Goal: Task Accomplishment & Management: Complete application form

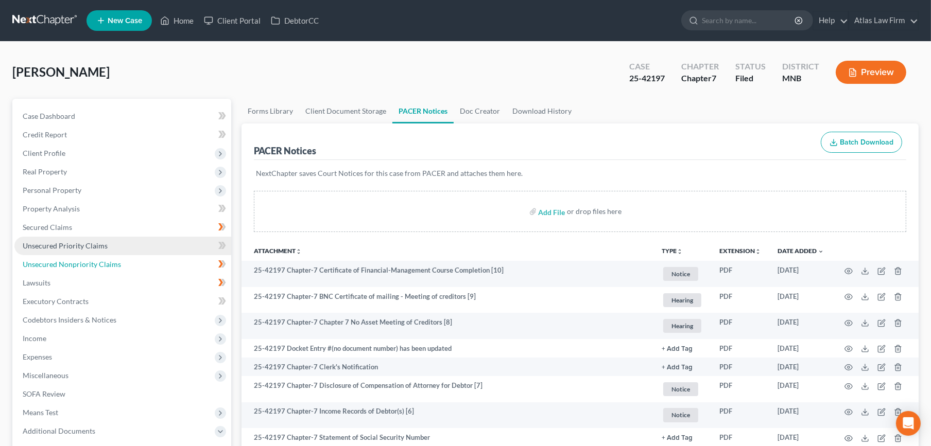
drag, startPoint x: 97, startPoint y: 266, endPoint x: 117, endPoint y: 247, distance: 28.4
click at [97, 266] on span "Unsecured Nonpriority Claims" at bounding box center [72, 264] width 98 height 9
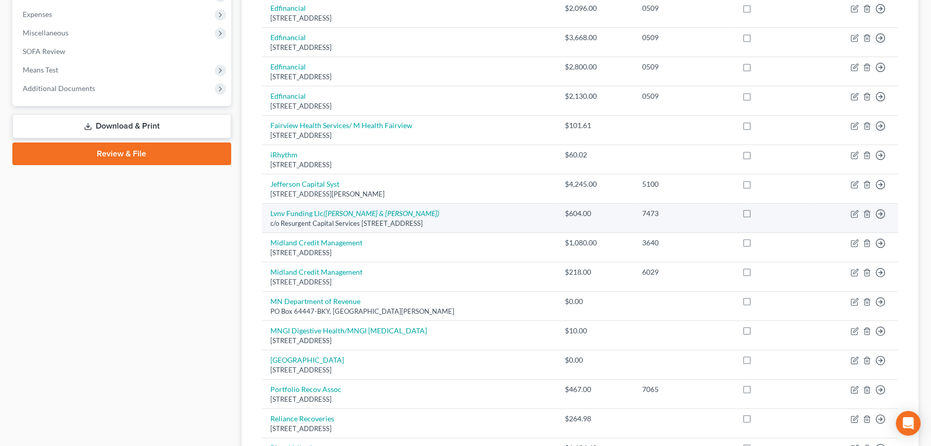
scroll to position [286, 0]
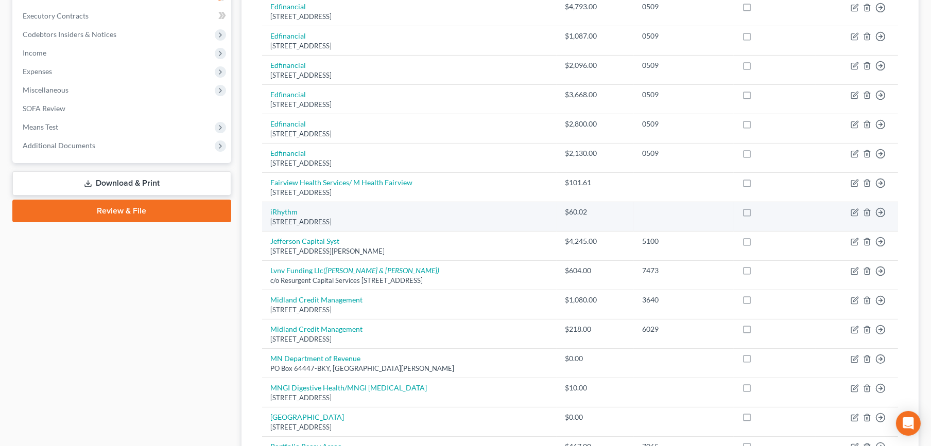
drag, startPoint x: 383, startPoint y: 220, endPoint x: 268, endPoint y: 225, distance: 115.4
click at [268, 225] on td "iRhythm PO Box 736539, Chicago, IL 60673" at bounding box center [409, 216] width 295 height 29
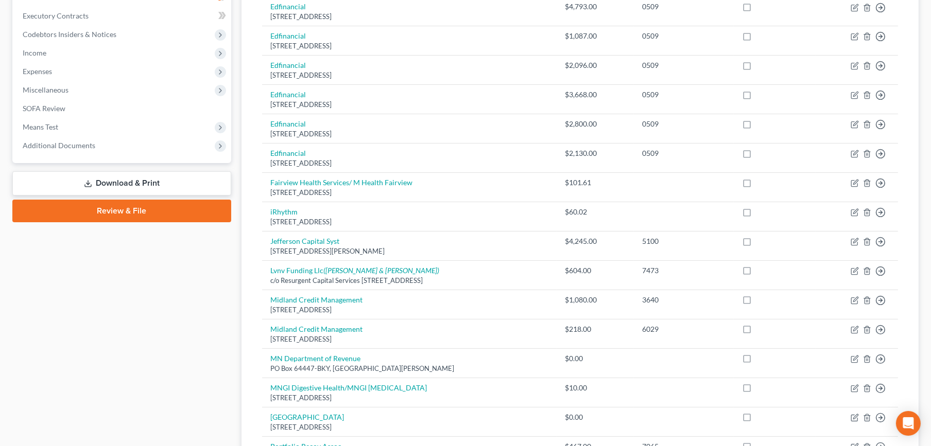
copy div "PO Box 736539, Chicago, IL 60673"
click at [90, 141] on span "Additional Documents" at bounding box center [59, 145] width 73 height 9
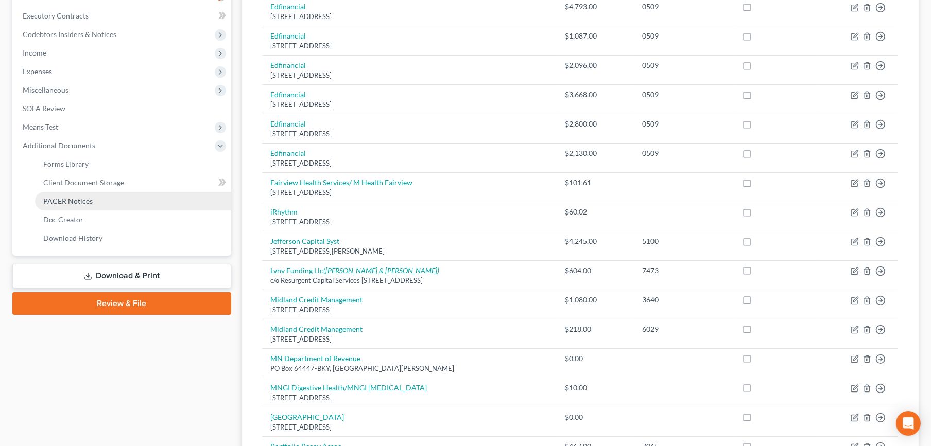
click at [84, 199] on span "PACER Notices" at bounding box center [67, 201] width 49 height 9
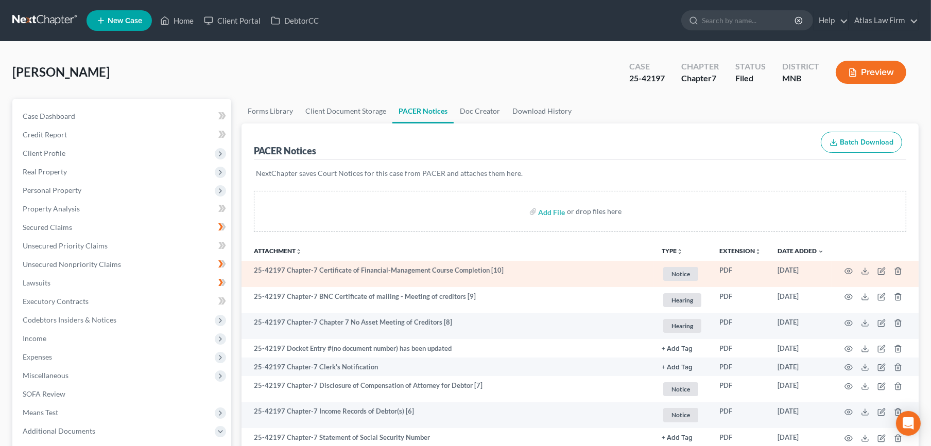
scroll to position [57, 0]
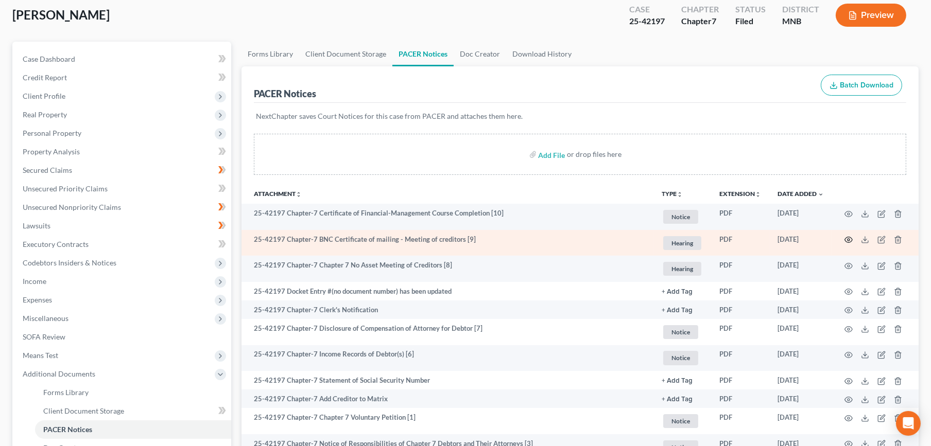
click at [851, 239] on icon "button" at bounding box center [849, 240] width 8 height 8
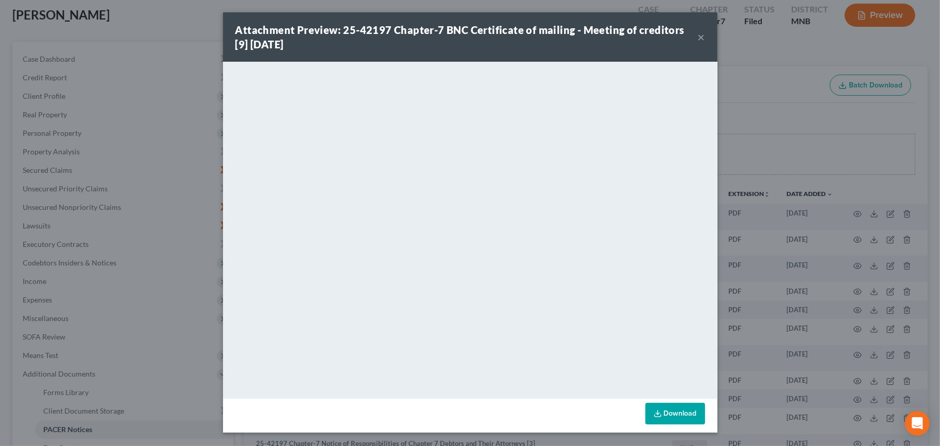
click at [698, 39] on button "×" at bounding box center [701, 37] width 7 height 12
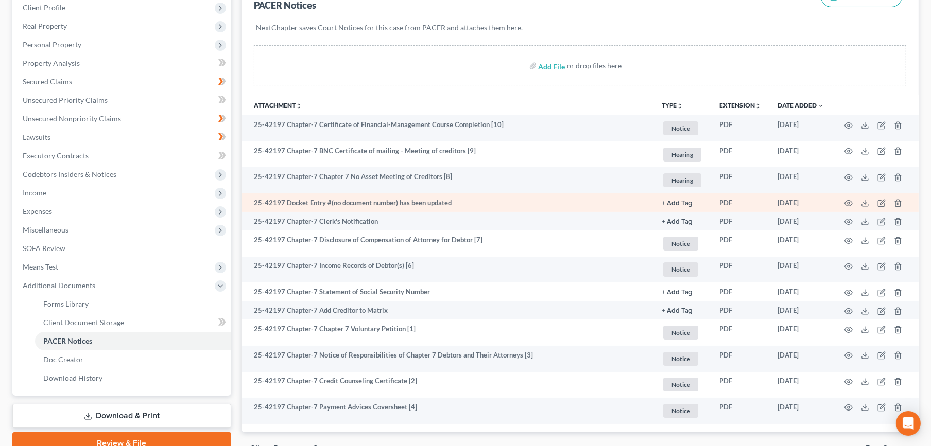
scroll to position [171, 0]
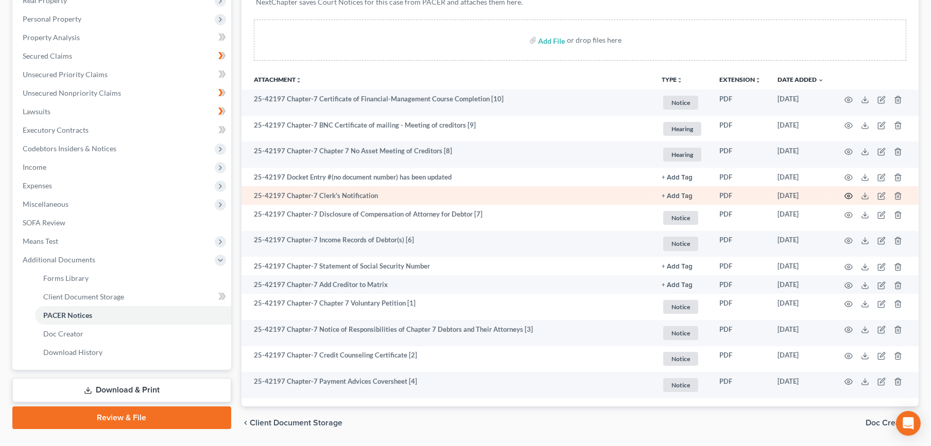
click at [846, 198] on icon "button" at bounding box center [849, 197] width 8 height 6
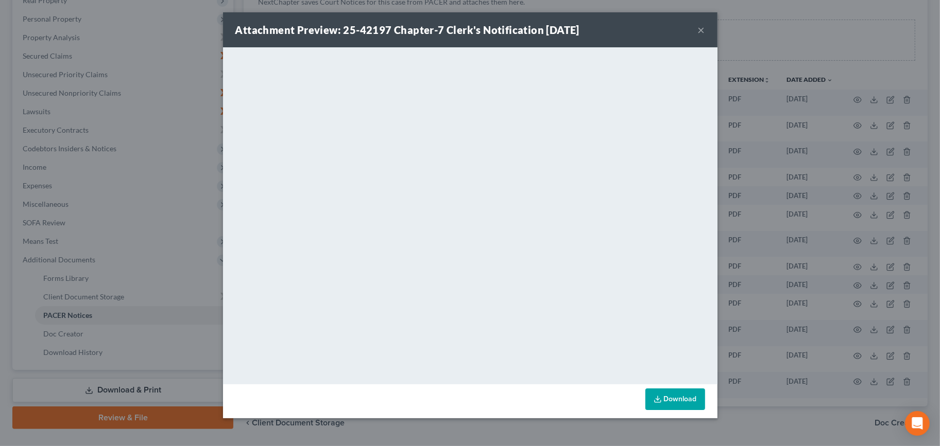
click at [700, 35] on button "×" at bounding box center [701, 30] width 7 height 12
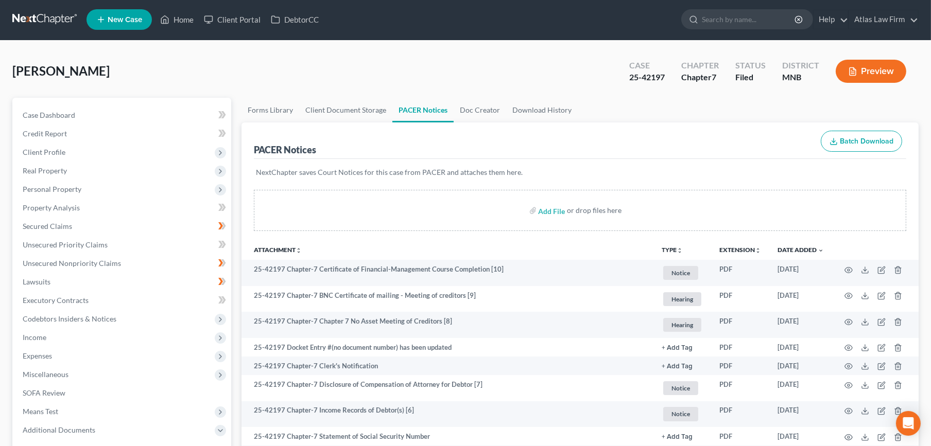
scroll to position [0, 0]
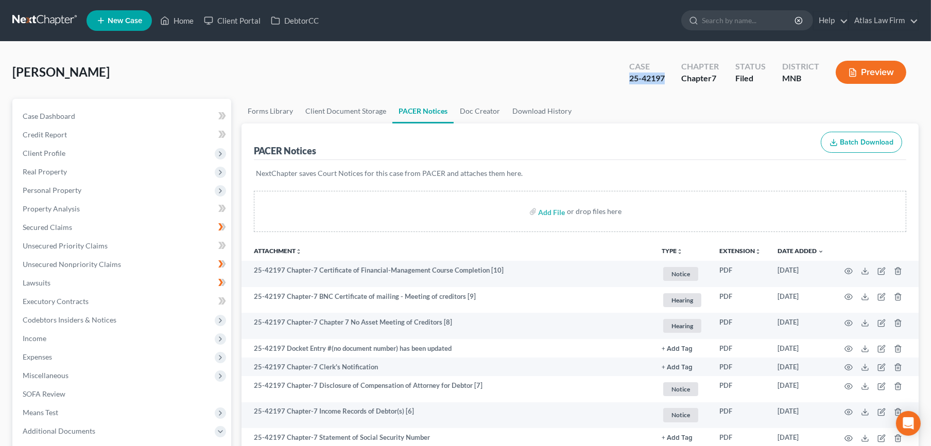
drag, startPoint x: 668, startPoint y: 84, endPoint x: 622, endPoint y: 90, distance: 47.1
click at [622, 90] on div "Case 25-42197 Chapter Chapter 7 Status Filed District MNB Preview" at bounding box center [768, 72] width 302 height 37
click at [51, 152] on span "Client Profile" at bounding box center [44, 153] width 43 height 9
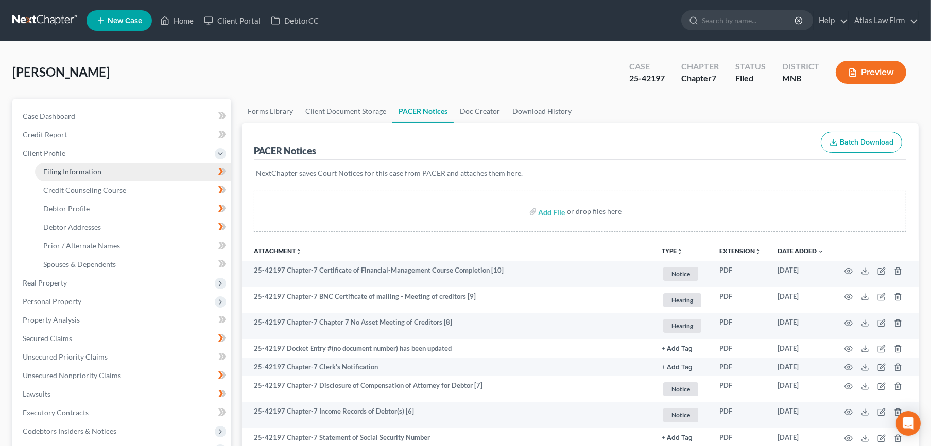
click at [50, 168] on span "Filing Information" at bounding box center [72, 171] width 58 height 9
select select "1"
select select "0"
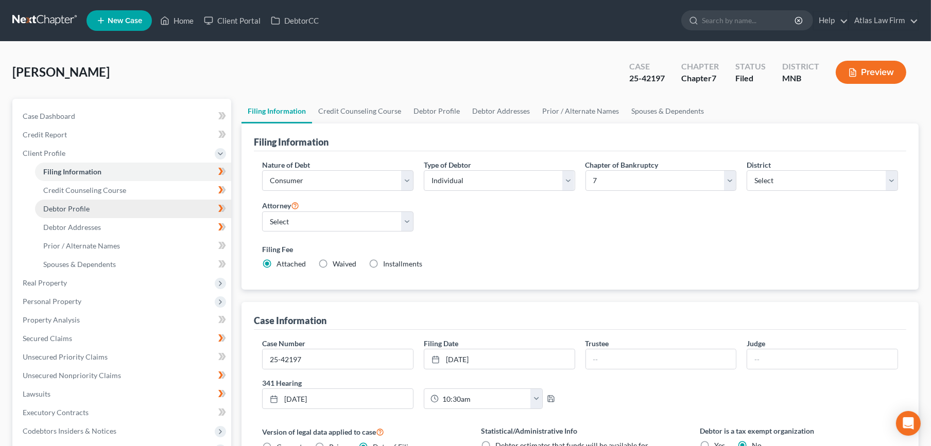
click at [58, 209] on span "Debtor Profile" at bounding box center [66, 208] width 46 height 9
select select "0"
select select "1"
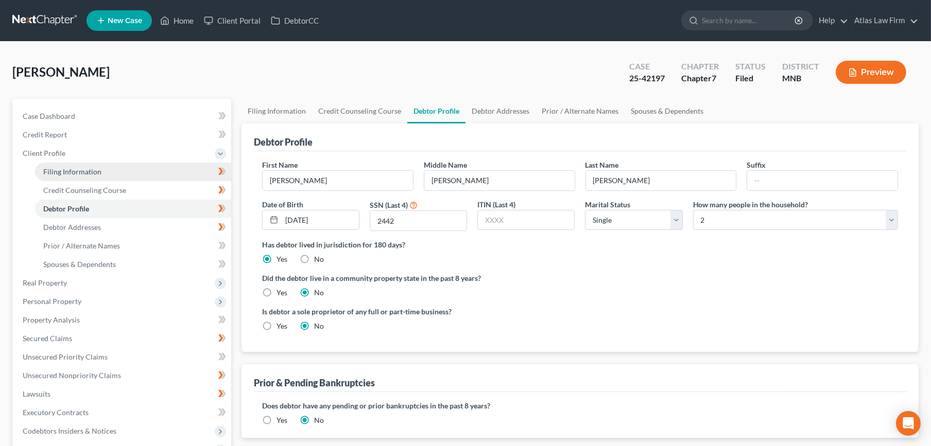
click at [158, 172] on link "Filing Information" at bounding box center [133, 172] width 196 height 19
select select "1"
select select "0"
select select "42"
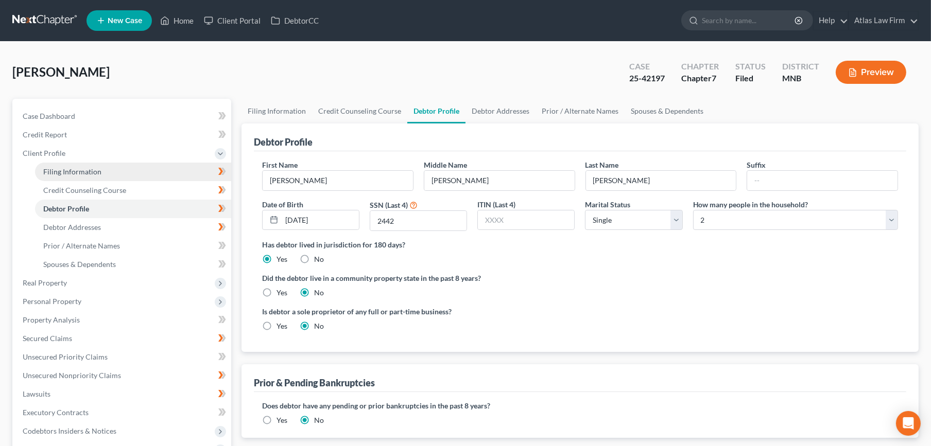
select select "0"
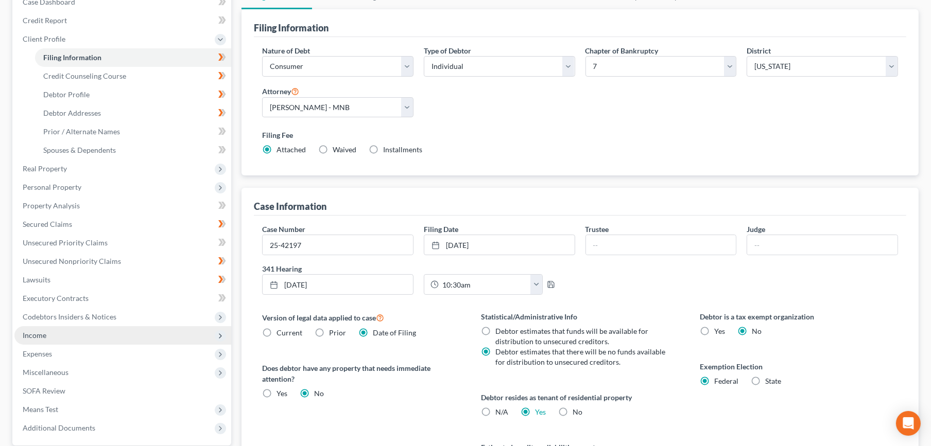
scroll to position [231, 0]
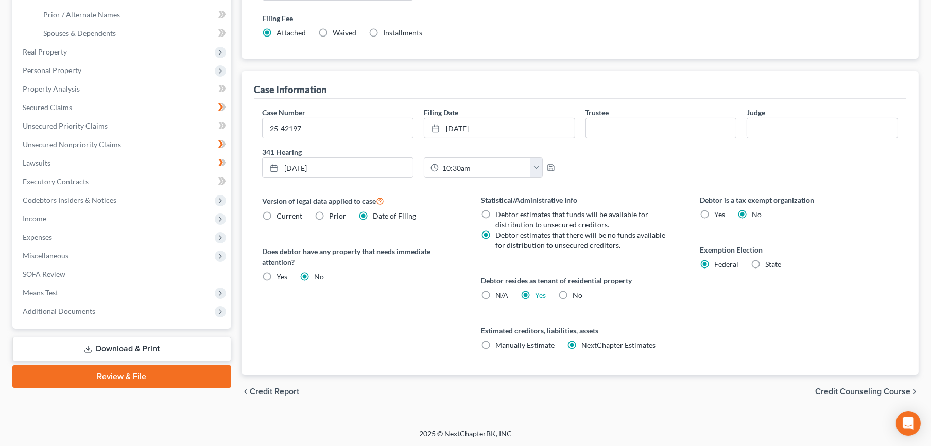
drag, startPoint x: 63, startPoint y: 316, endPoint x: 64, endPoint y: 330, distance: 13.4
click at [63, 316] on span "Additional Documents" at bounding box center [122, 311] width 217 height 19
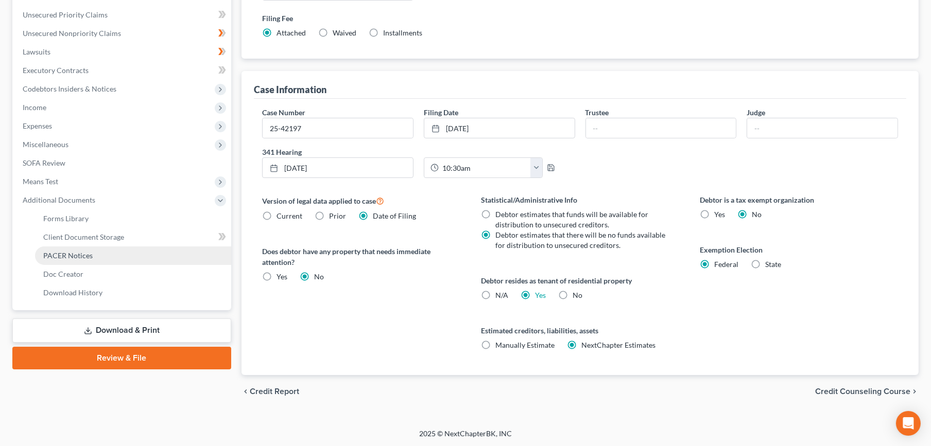
click at [78, 255] on span "PACER Notices" at bounding box center [67, 255] width 49 height 9
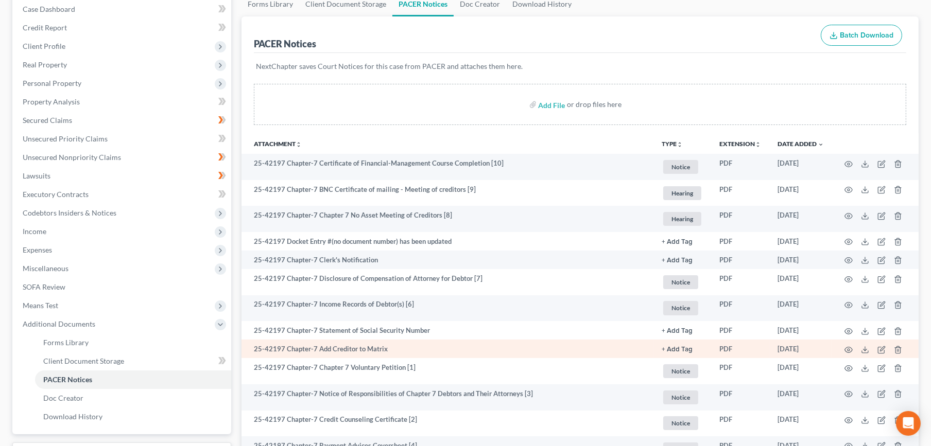
scroll to position [203, 0]
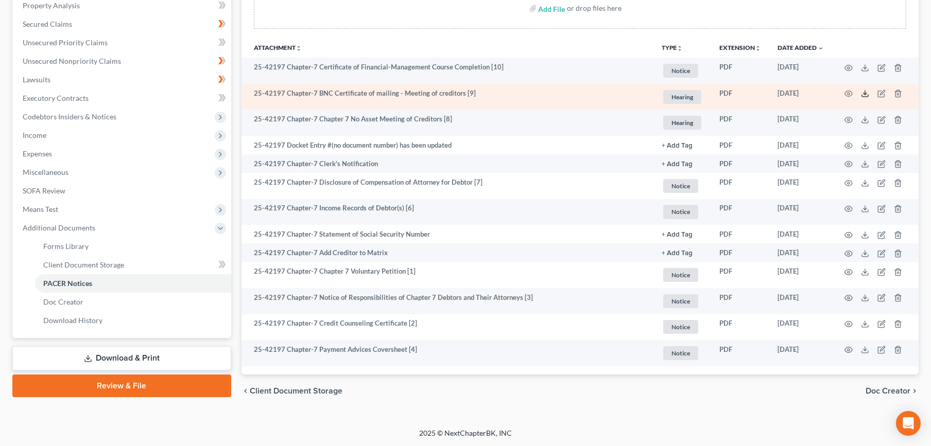
click at [865, 92] on icon at bounding box center [865, 94] width 8 height 8
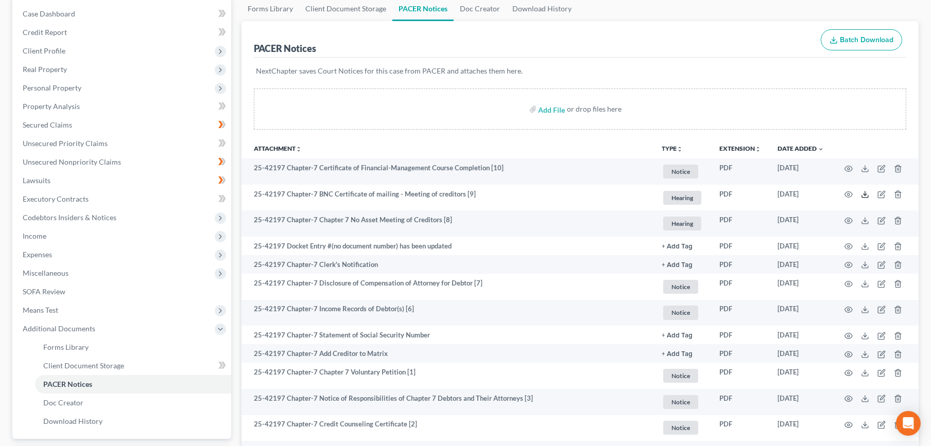
scroll to position [0, 0]
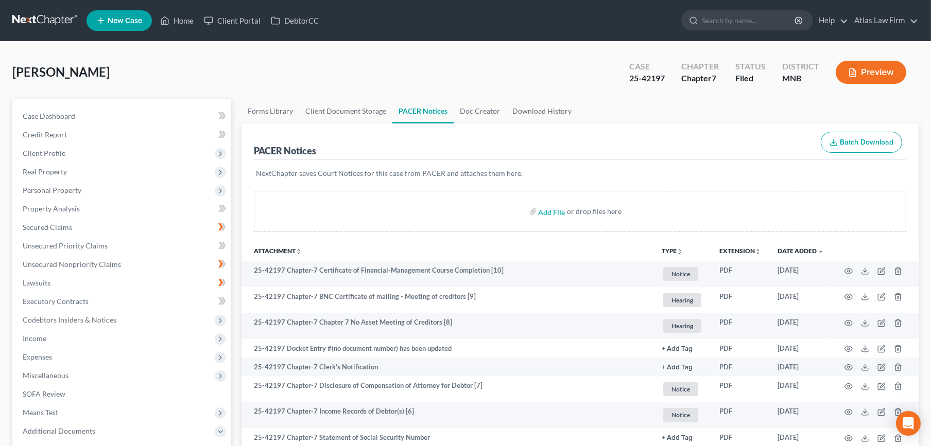
click at [68, 16] on link at bounding box center [45, 20] width 66 height 19
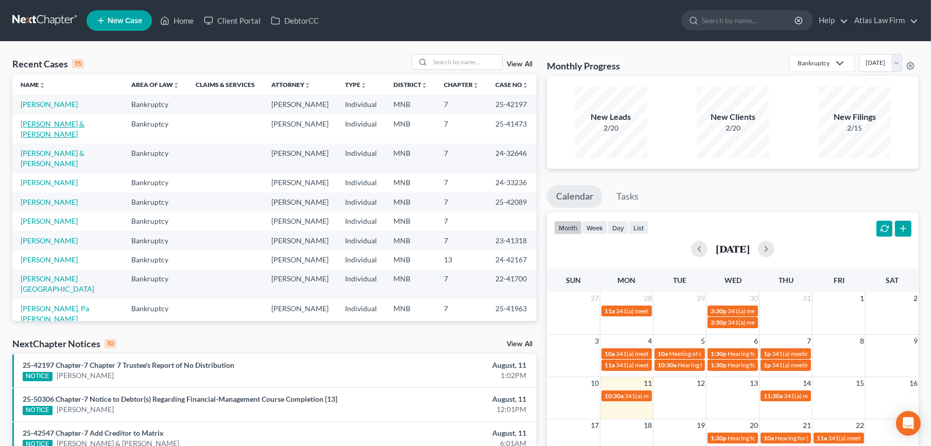
click at [33, 124] on link "[PERSON_NAME] & [PERSON_NAME]" at bounding box center [53, 128] width 64 height 19
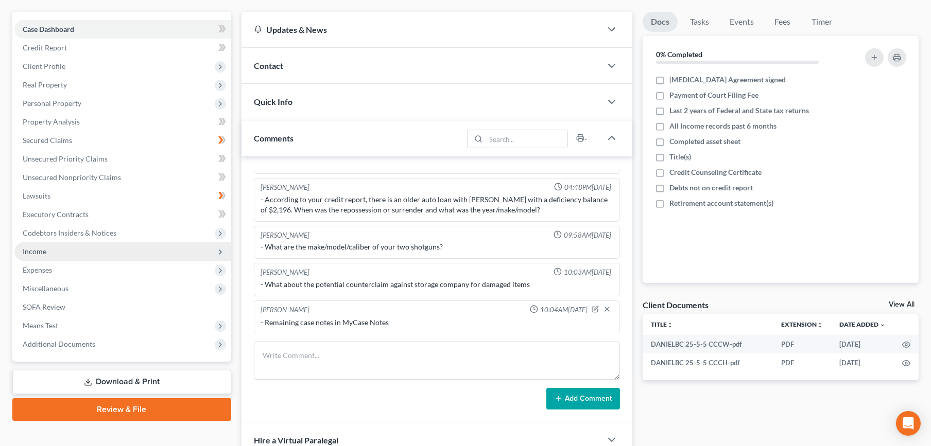
scroll to position [171, 0]
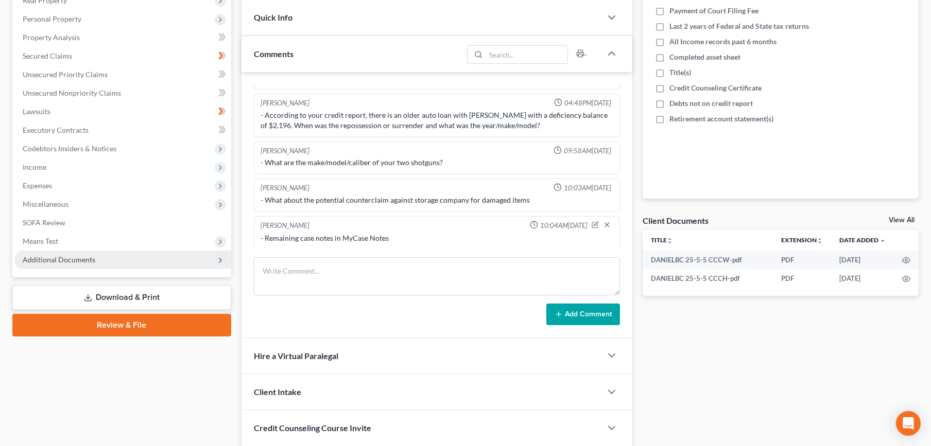
click at [64, 263] on span "Additional Documents" at bounding box center [59, 259] width 73 height 9
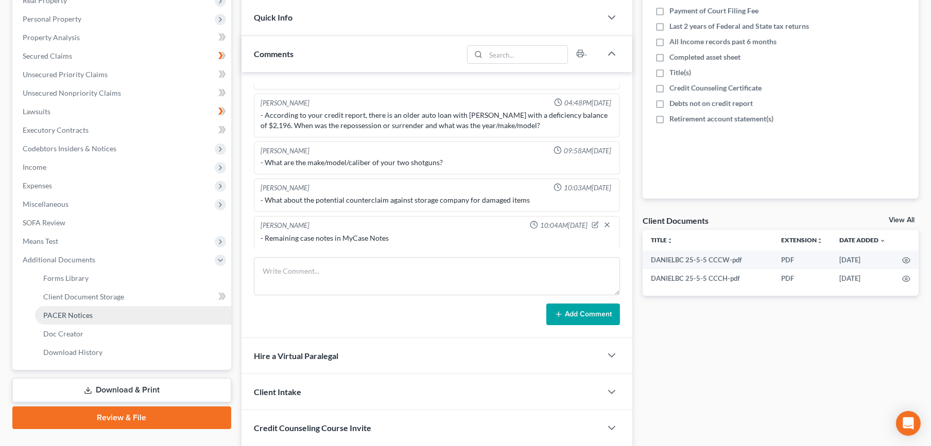
click at [70, 321] on link "PACER Notices" at bounding box center [133, 315] width 196 height 19
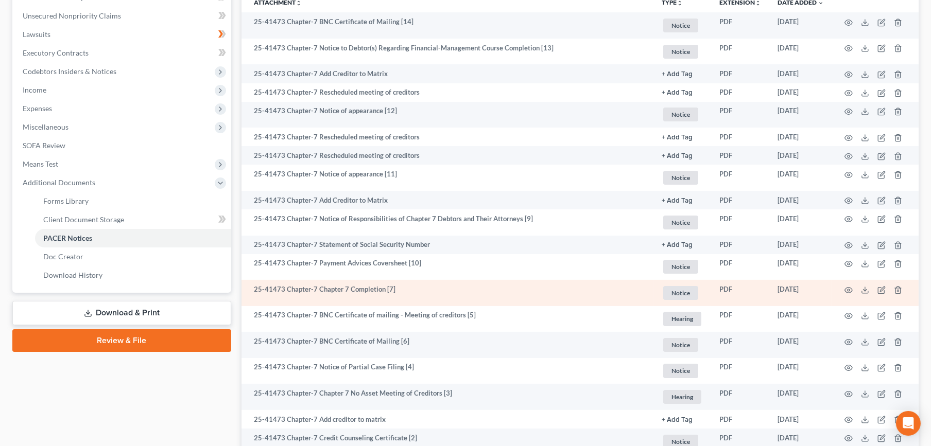
scroll to position [229, 0]
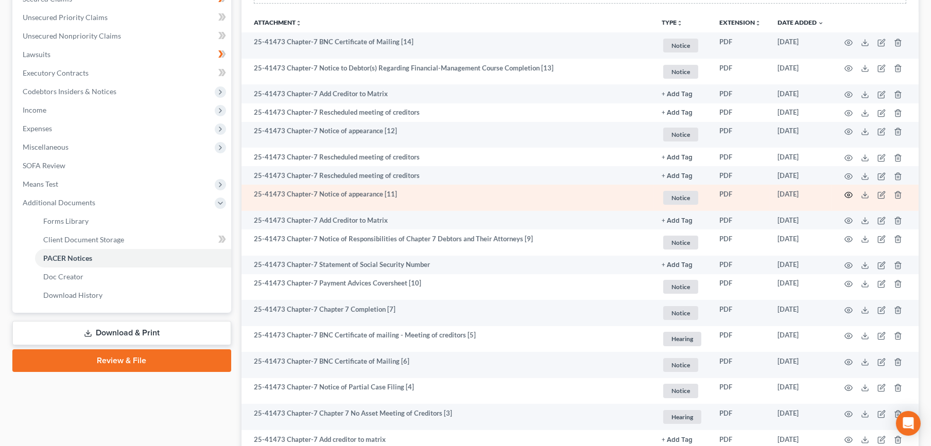
click at [848, 195] on icon "button" at bounding box center [849, 195] width 8 height 8
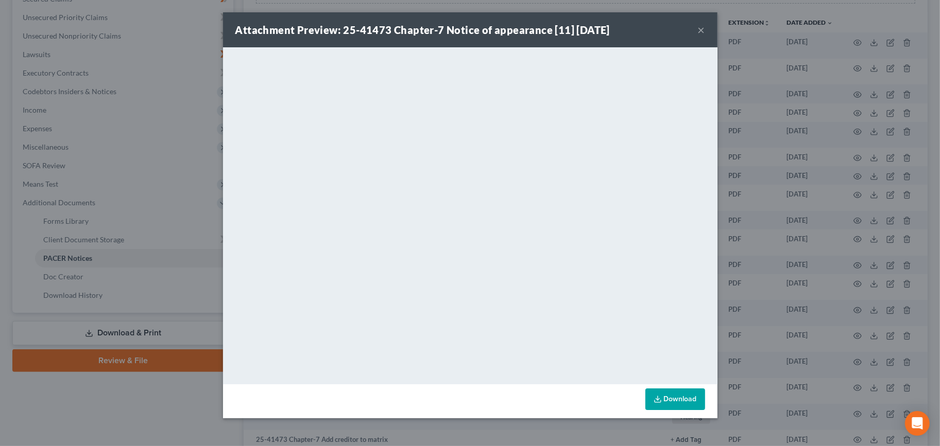
click at [701, 32] on button "×" at bounding box center [701, 30] width 7 height 12
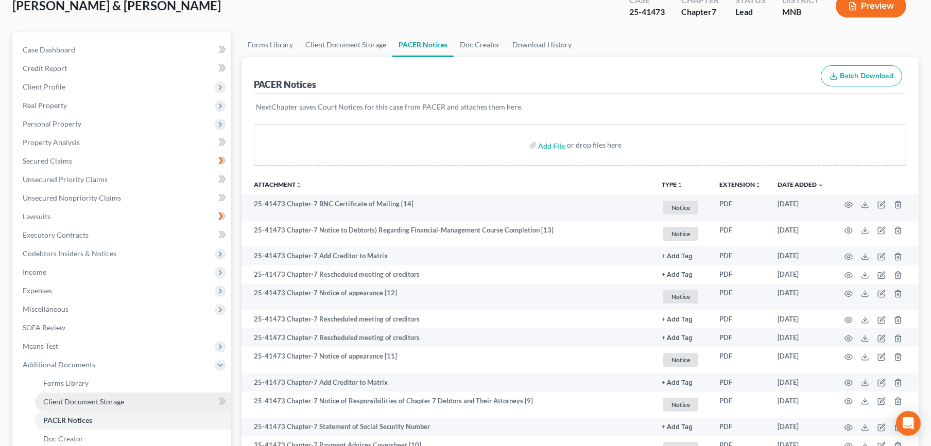
scroll to position [0, 0]
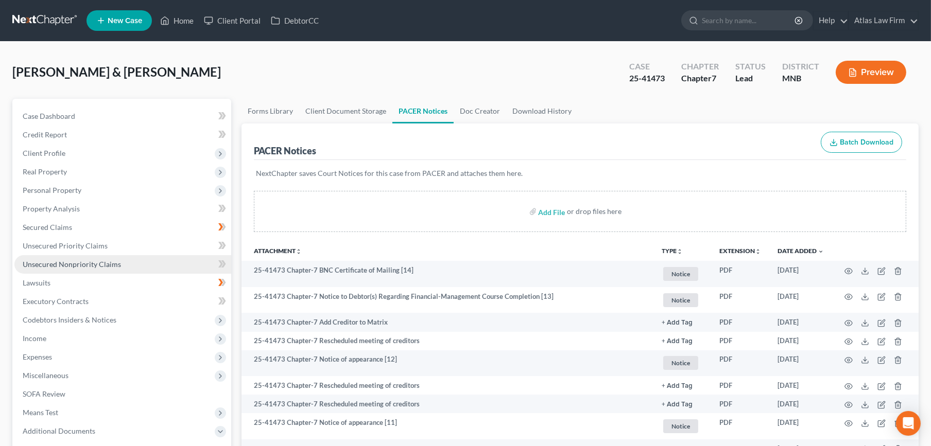
drag, startPoint x: 102, startPoint y: 263, endPoint x: 107, endPoint y: 261, distance: 5.5
click at [102, 263] on span "Unsecured Nonpriority Claims" at bounding box center [72, 264] width 98 height 9
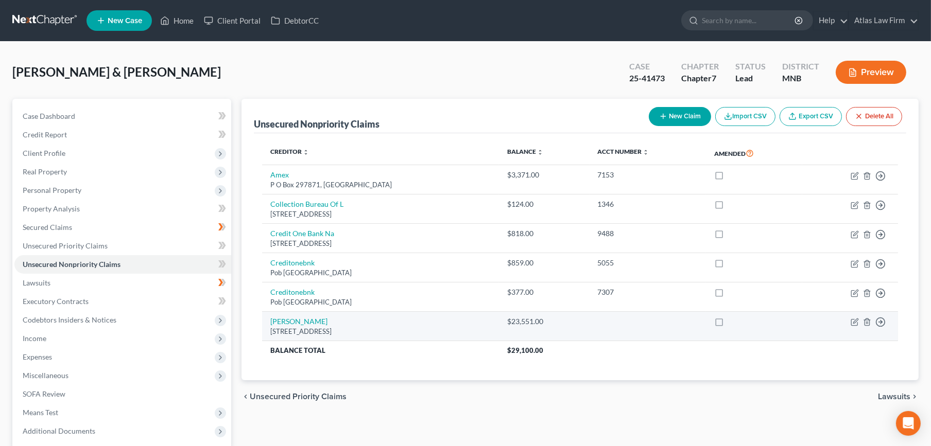
drag, startPoint x: 414, startPoint y: 334, endPoint x: 270, endPoint y: 330, distance: 143.8
click at [270, 330] on div "2630 Yosemite Ave S, Minneapolis, MN 55416" at bounding box center [380, 332] width 220 height 10
copy div "2630 Yosemite Ave S, Minneapolis, MN 55416"
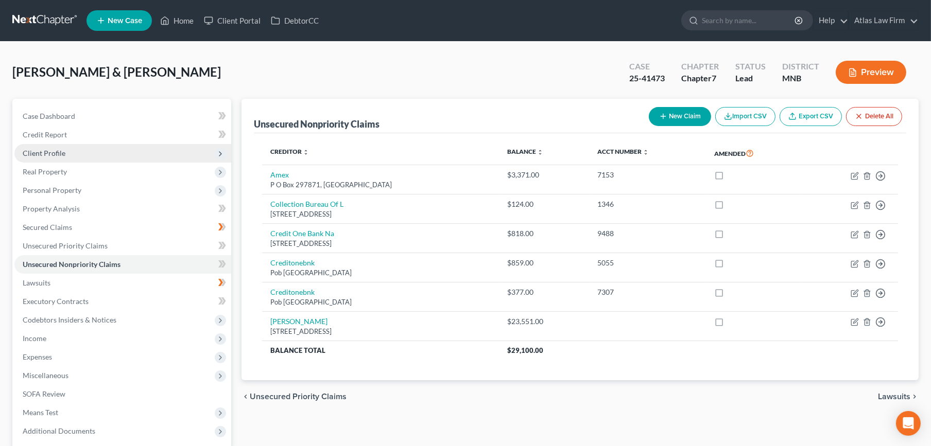
click at [48, 154] on span "Client Profile" at bounding box center [44, 153] width 43 height 9
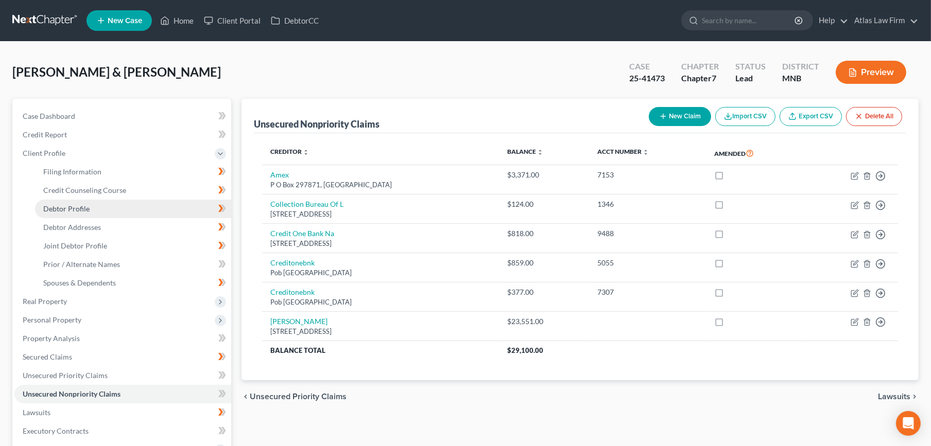
click at [62, 205] on span "Debtor Profile" at bounding box center [66, 208] width 46 height 9
select select "1"
select select "4"
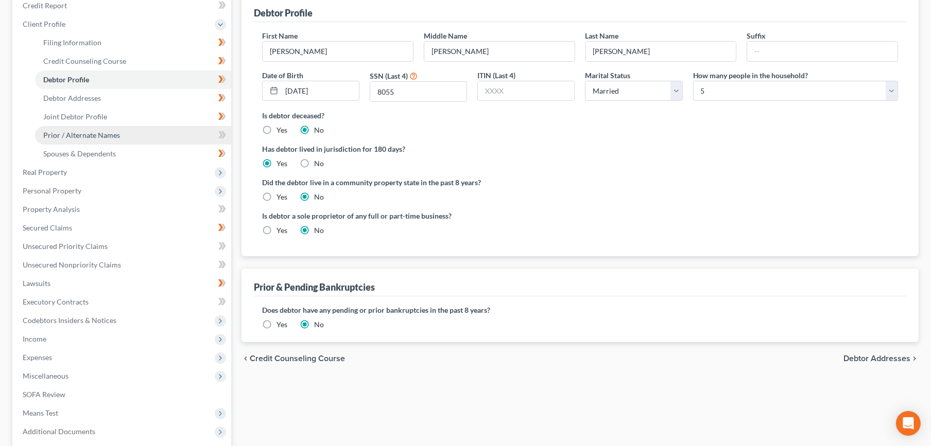
scroll to position [229, 0]
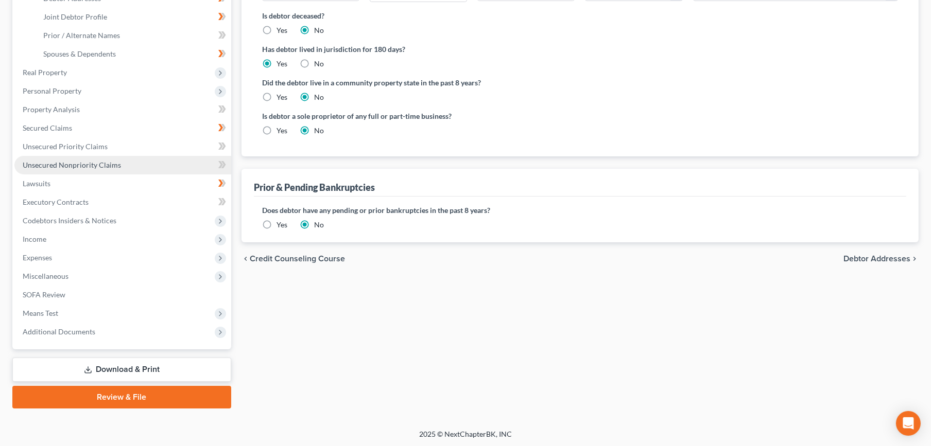
click at [116, 166] on span "Unsecured Nonpriority Claims" at bounding box center [72, 165] width 98 height 9
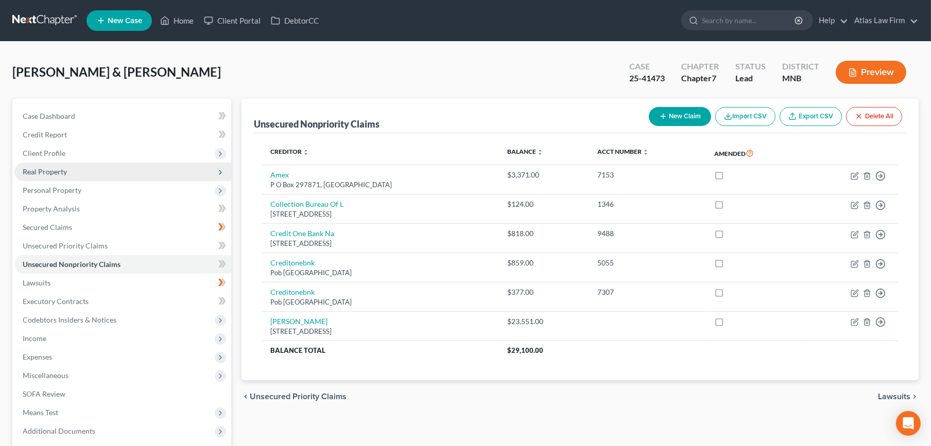
click at [69, 171] on span "Real Property" at bounding box center [122, 172] width 217 height 19
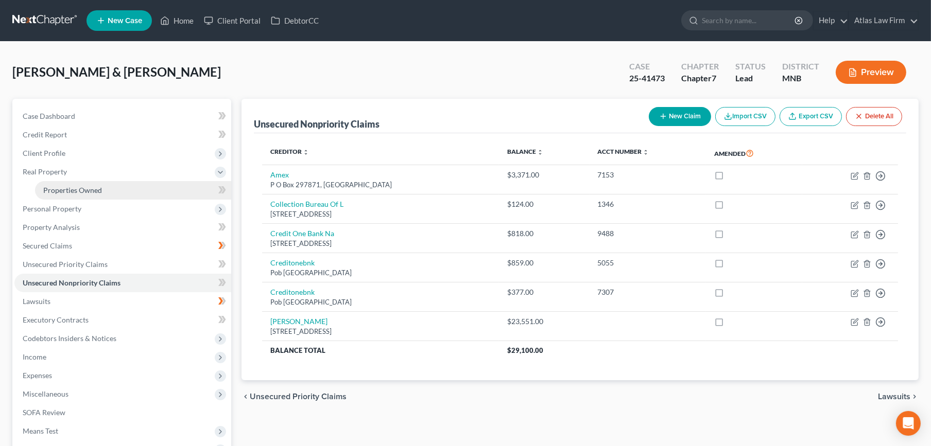
click at [66, 189] on span "Properties Owned" at bounding box center [72, 190] width 59 height 9
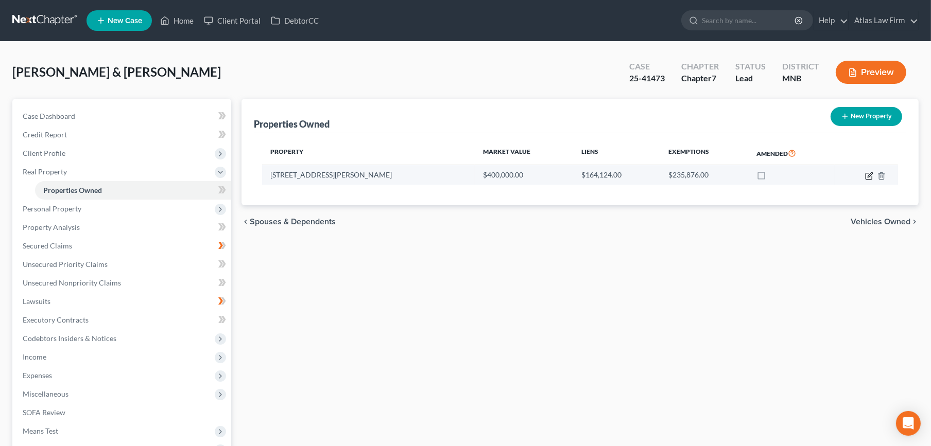
click at [867, 172] on icon "button" at bounding box center [869, 176] width 8 height 8
select select "24"
select select "0"
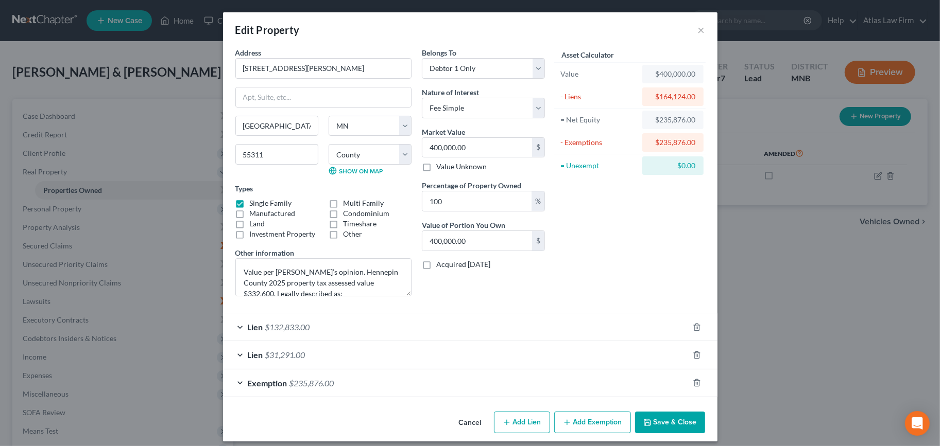
click at [473, 420] on button "Cancel" at bounding box center [470, 423] width 39 height 21
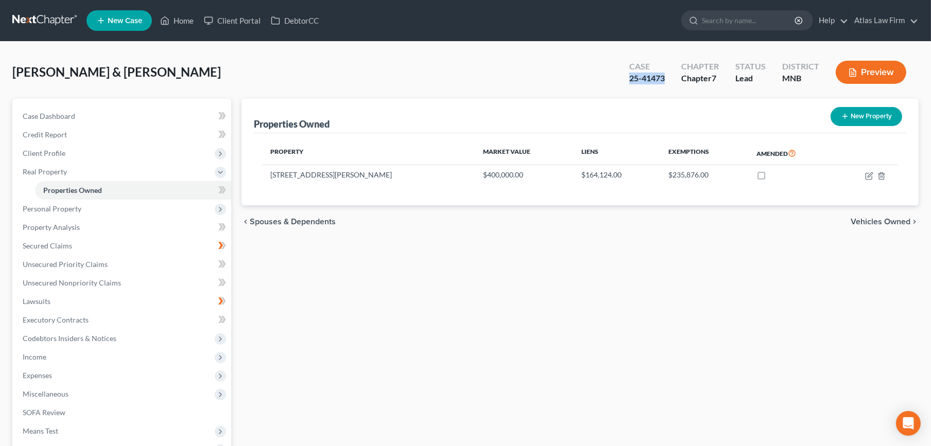
drag, startPoint x: 669, startPoint y: 80, endPoint x: 628, endPoint y: 80, distance: 41.7
click at [628, 80] on div "Case 25-41473" at bounding box center [647, 73] width 52 height 30
copy div "25-41473"
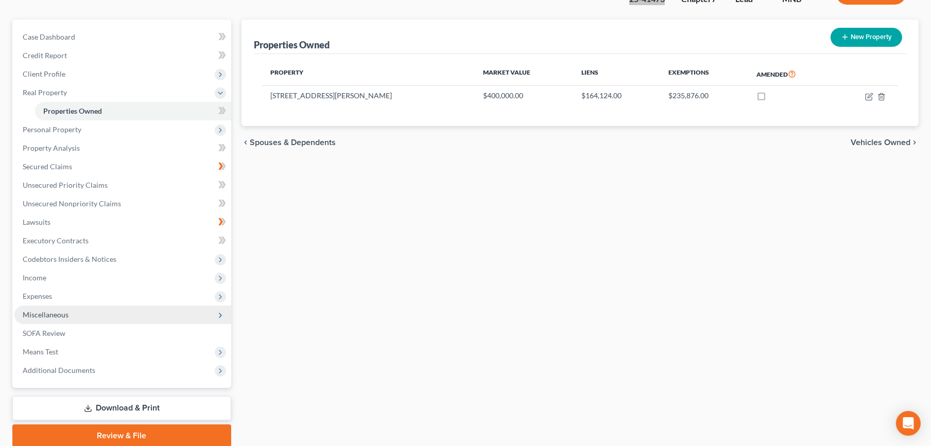
scroll to position [118, 0]
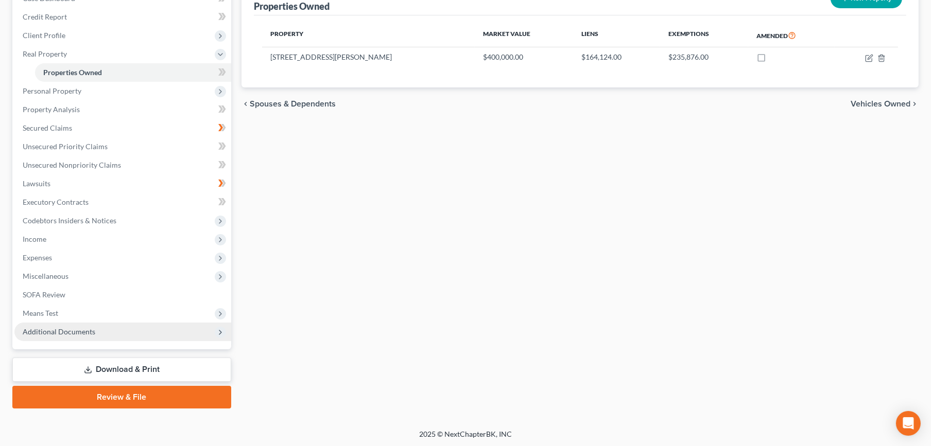
click at [109, 323] on span "Additional Documents" at bounding box center [122, 332] width 217 height 19
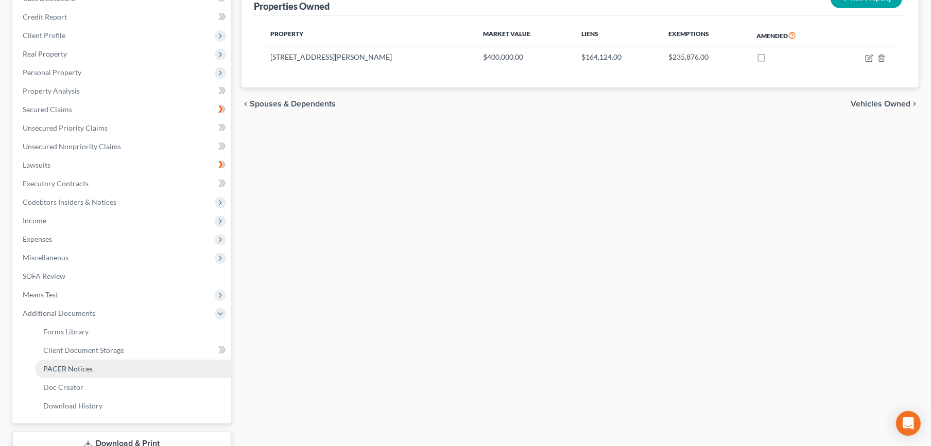
click at [120, 360] on link "PACER Notices" at bounding box center [133, 369] width 196 height 19
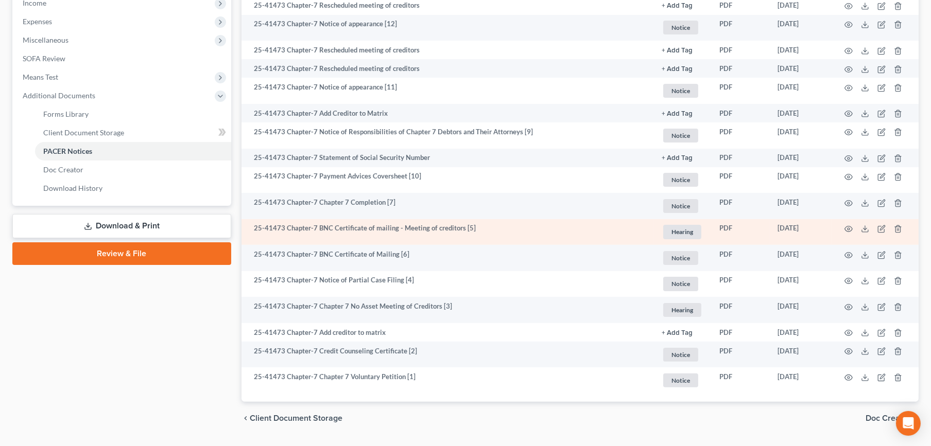
scroll to position [343, 0]
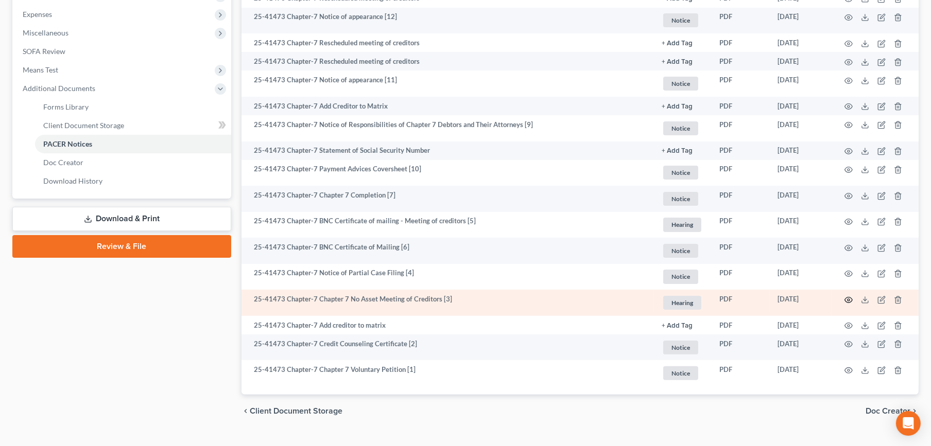
click at [847, 299] on icon "button" at bounding box center [849, 300] width 8 height 8
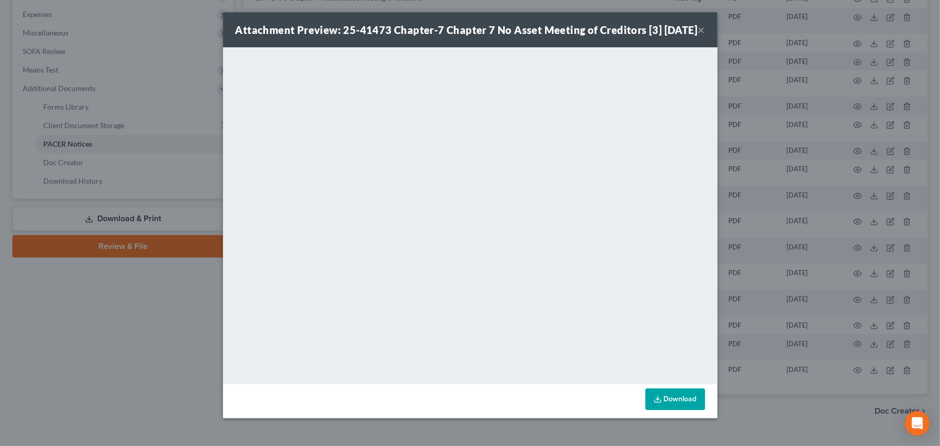
drag, startPoint x: 704, startPoint y: 37, endPoint x: 699, endPoint y: 40, distance: 6.5
click at [704, 36] on button "×" at bounding box center [701, 30] width 7 height 12
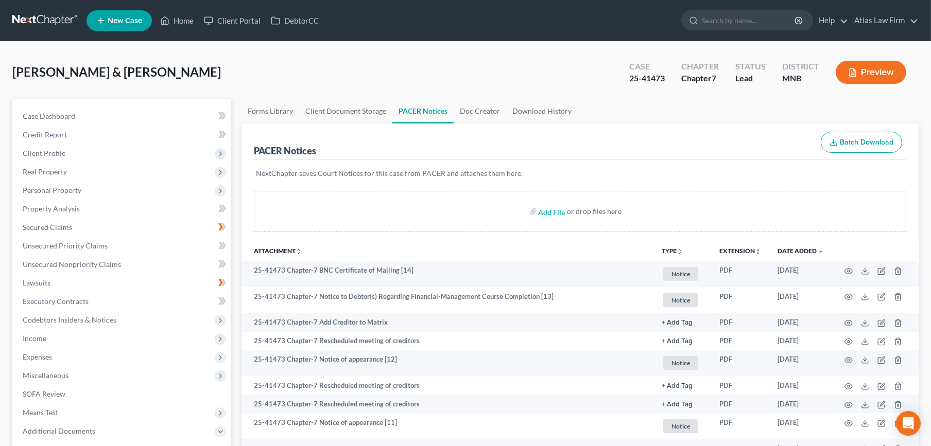
scroll to position [0, 0]
drag, startPoint x: 671, startPoint y: 78, endPoint x: 631, endPoint y: 82, distance: 40.4
click at [631, 82] on div "Case 25-41473" at bounding box center [647, 73] width 52 height 30
copy div "25-41473"
click at [615, 67] on div "Daniel, Brian & Courtney Upgraded Case 25-41473 Chapter Chapter 7 Status Lead D…" at bounding box center [465, 76] width 906 height 45
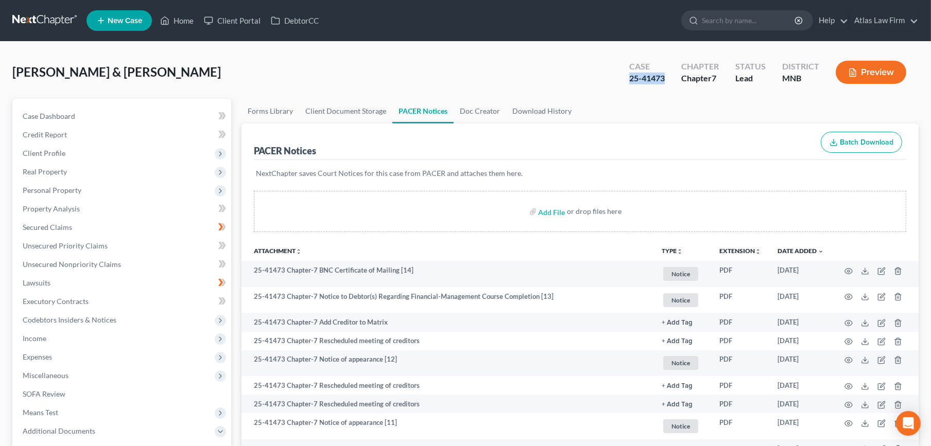
drag, startPoint x: 669, startPoint y: 79, endPoint x: 631, endPoint y: 82, distance: 38.2
click at [631, 82] on div "Case 25-41473" at bounding box center [647, 73] width 52 height 30
copy div "25-41473"
click at [126, 153] on span "Client Profile" at bounding box center [122, 153] width 217 height 19
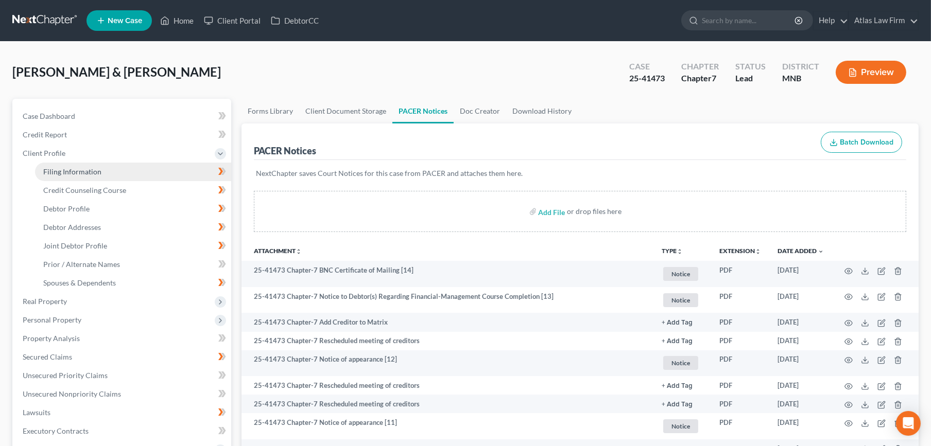
click at [124, 169] on link "Filing Information" at bounding box center [133, 172] width 196 height 19
select select "1"
select select "0"
select select "24"
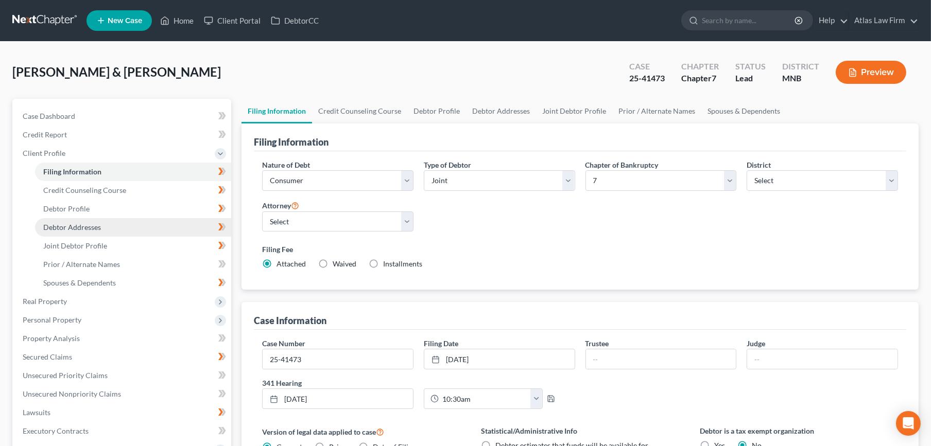
click at [124, 229] on link "Debtor Addresses" at bounding box center [133, 227] width 196 height 19
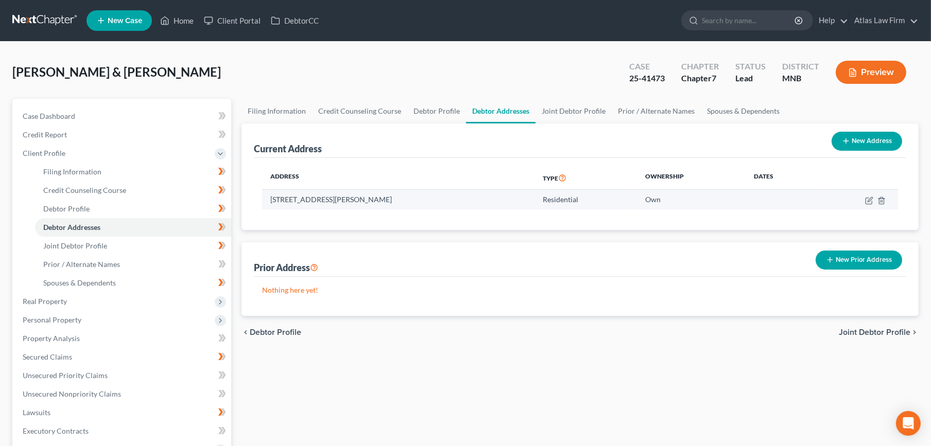
drag, startPoint x: 441, startPoint y: 195, endPoint x: 271, endPoint y: 205, distance: 170.3
click at [271, 205] on td "[STREET_ADDRESS][PERSON_NAME]" at bounding box center [398, 200] width 272 height 20
copy td "[STREET_ADDRESS][PERSON_NAME]"
drag, startPoint x: 431, startPoint y: 150, endPoint x: 427, endPoint y: 155, distance: 6.3
click at [431, 150] on div "Current Address New Address" at bounding box center [580, 141] width 652 height 35
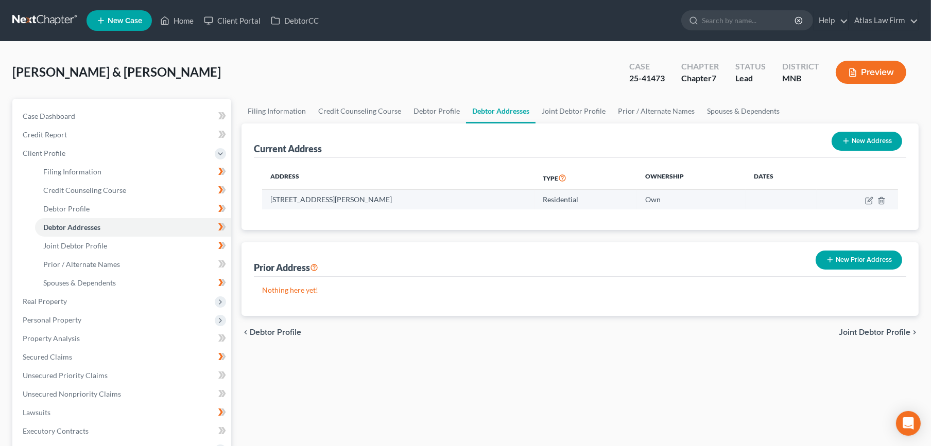
drag, startPoint x: 430, startPoint y: 197, endPoint x: 271, endPoint y: 201, distance: 159.2
click at [271, 201] on td "[STREET_ADDRESS][PERSON_NAME]" at bounding box center [398, 200] width 272 height 20
copy td "[STREET_ADDRESS][PERSON_NAME]"
click at [851, 72] on icon "button" at bounding box center [852, 72] width 9 height 9
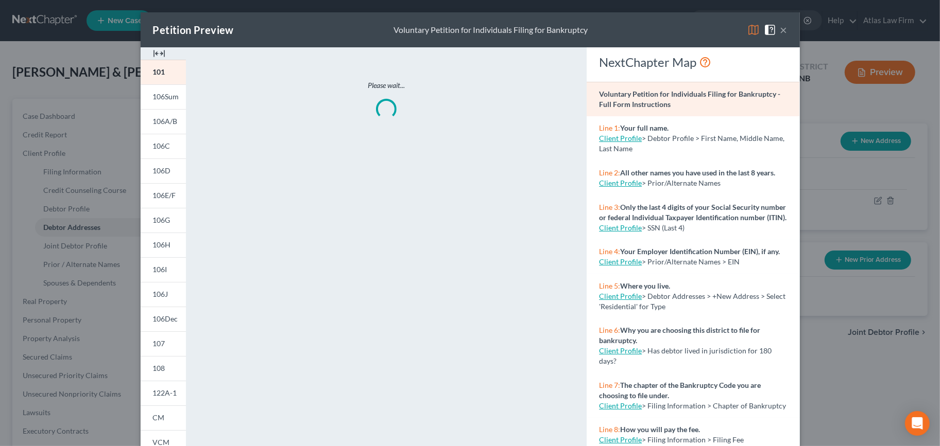
click at [747, 33] on img at bounding box center [753, 30] width 12 height 12
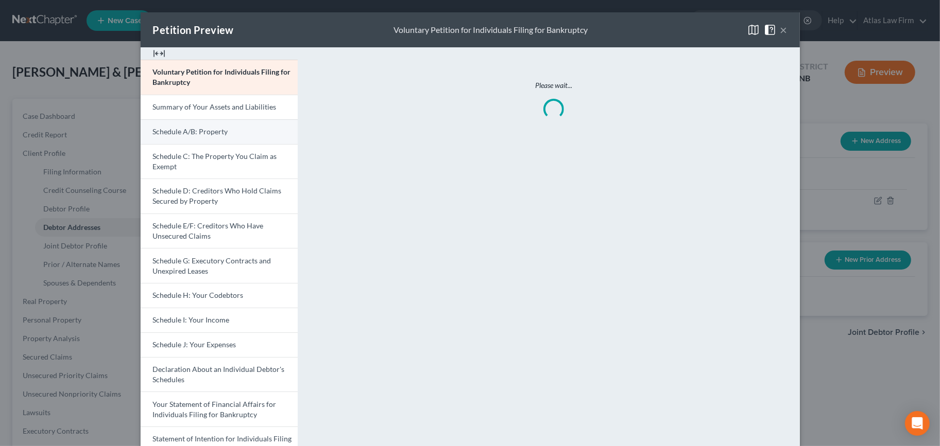
click at [205, 132] on span "Schedule A/B: Property" at bounding box center [190, 131] width 75 height 9
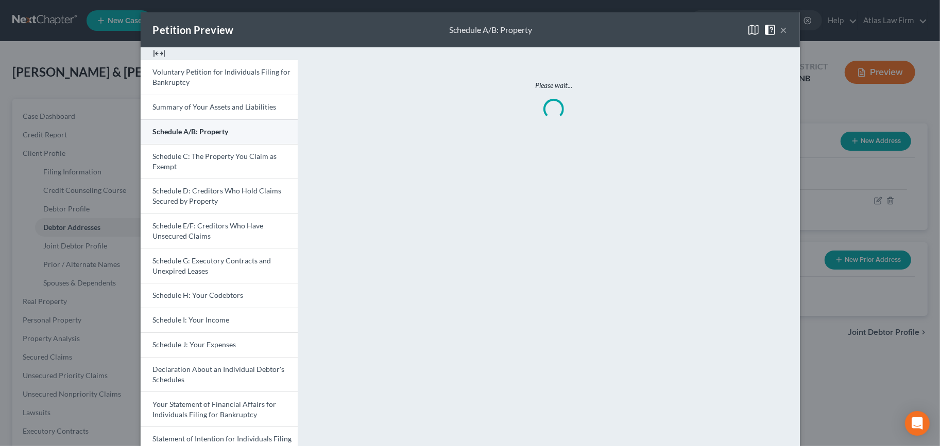
click at [267, 136] on link "Schedule A/B: Property" at bounding box center [219, 131] width 157 height 25
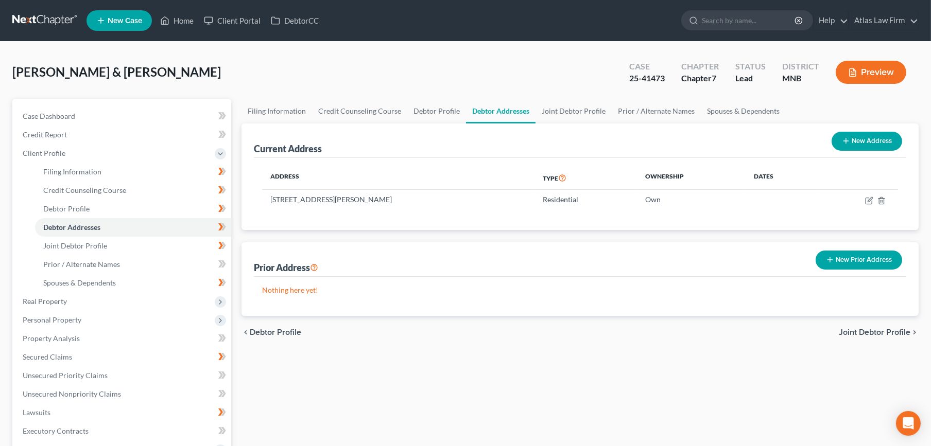
click at [853, 77] on button "Preview" at bounding box center [871, 72] width 71 height 23
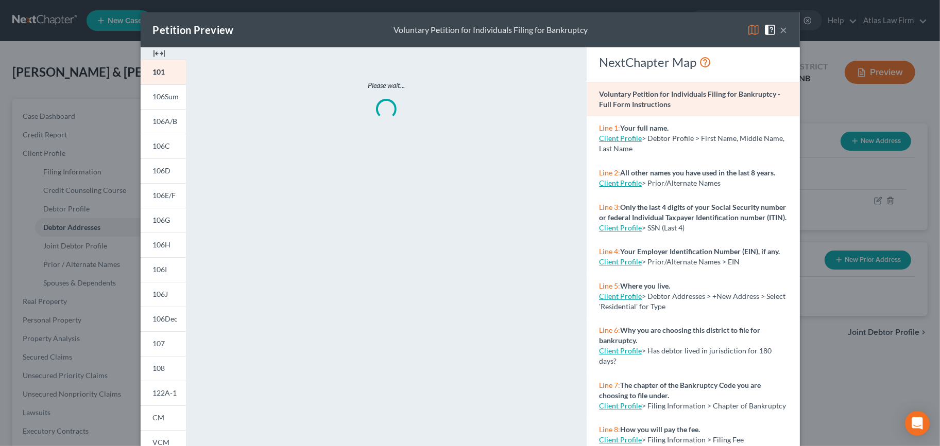
click at [741, 33] on div "Petition Preview Voluntary Petition for Individuals Filing for Bankruptcy ×" at bounding box center [470, 29] width 659 height 35
click at [747, 33] on img at bounding box center [753, 30] width 12 height 12
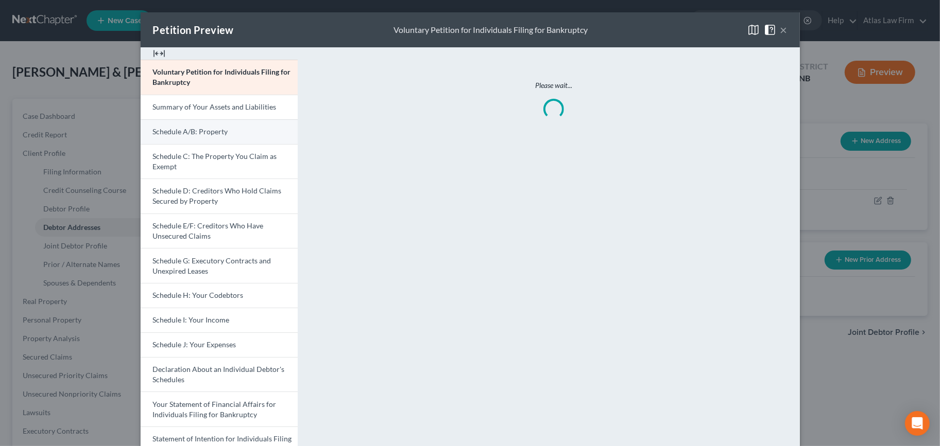
click at [190, 131] on span "Schedule A/B: Property" at bounding box center [190, 131] width 75 height 9
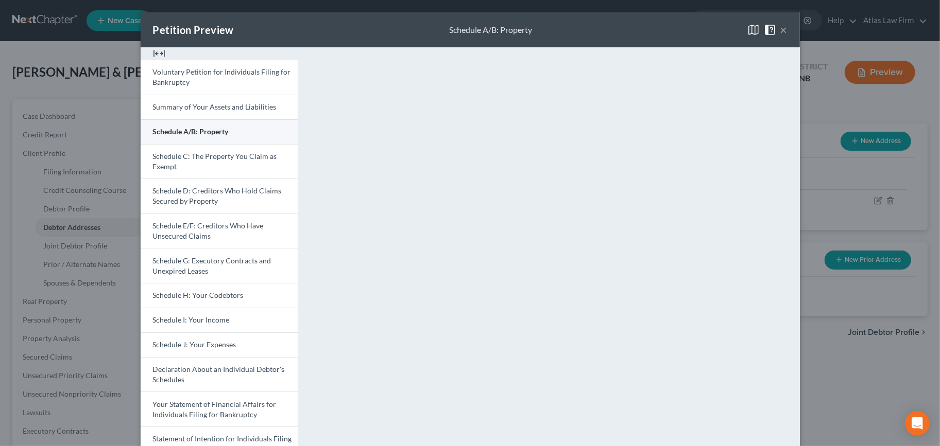
click at [261, 131] on link "Schedule A/B: Property" at bounding box center [219, 131] width 157 height 25
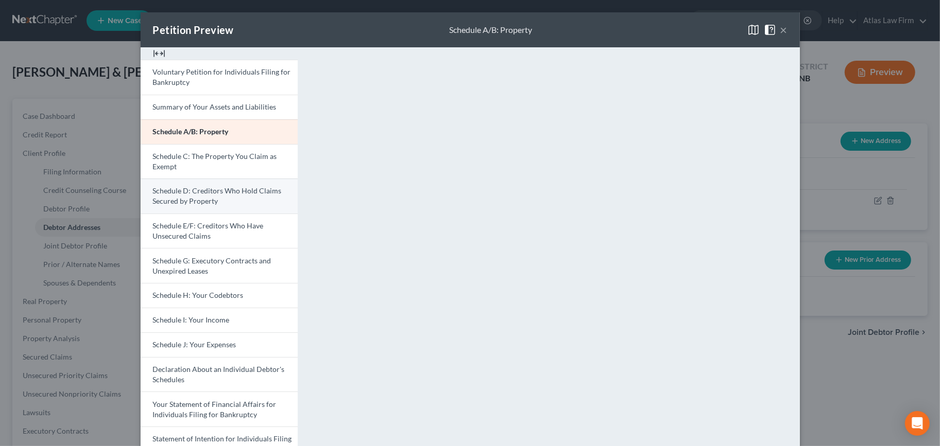
click at [231, 199] on link "Schedule D: Creditors Who Hold Claims Secured by Property" at bounding box center [219, 196] width 157 height 35
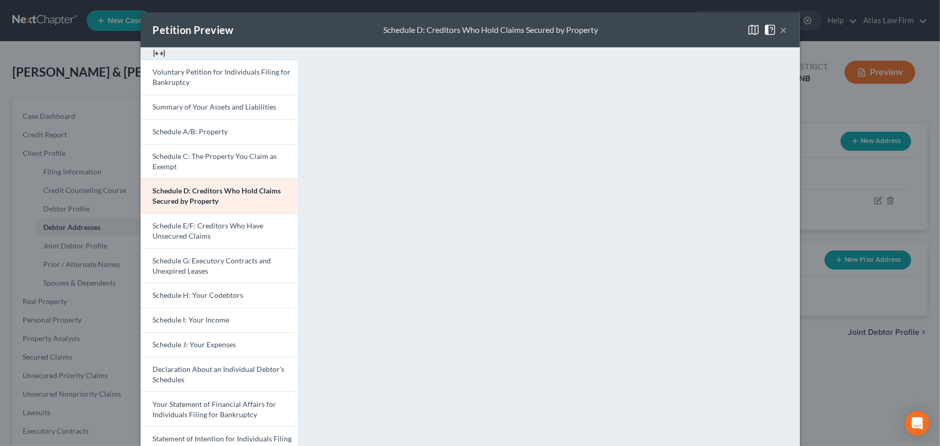
drag, startPoint x: 781, startPoint y: 31, endPoint x: 766, endPoint y: 31, distance: 15.5
click at [781, 31] on button "×" at bounding box center [783, 30] width 7 height 12
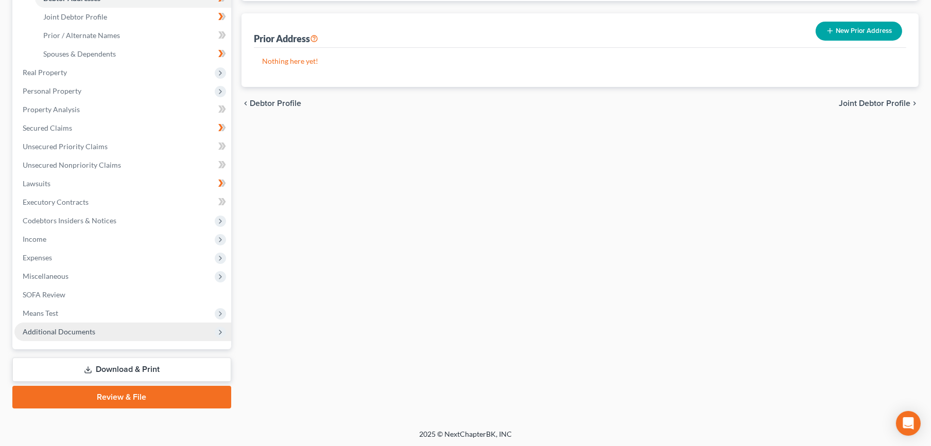
click at [88, 331] on span "Additional Documents" at bounding box center [59, 332] width 73 height 9
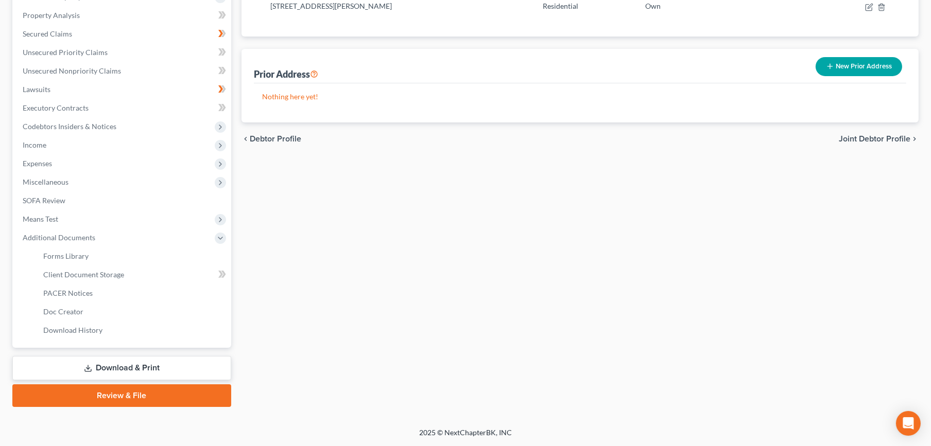
scroll to position [193, 0]
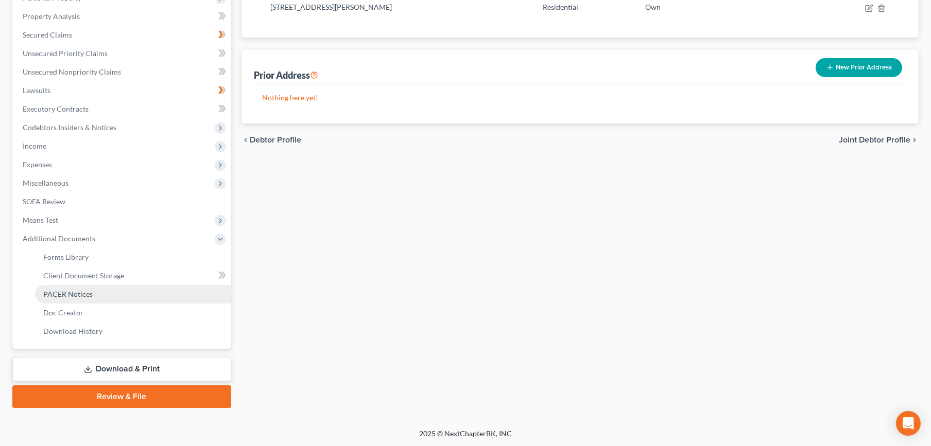
click at [100, 293] on link "PACER Notices" at bounding box center [133, 294] width 196 height 19
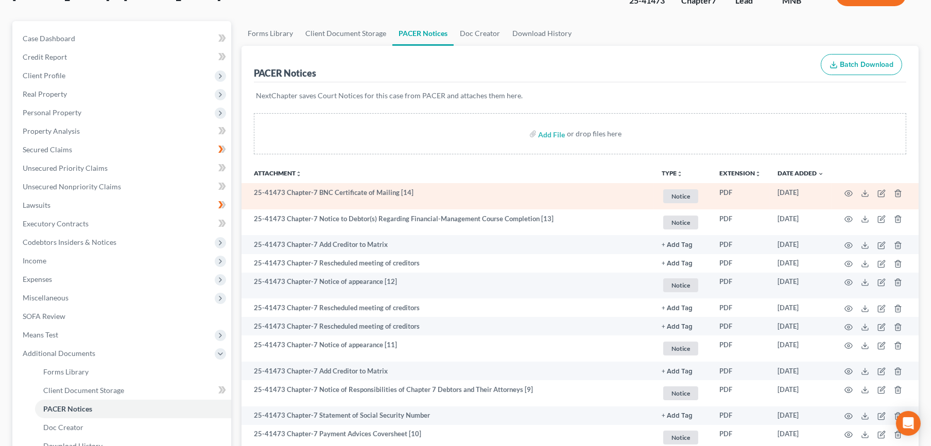
scroll to position [171, 0]
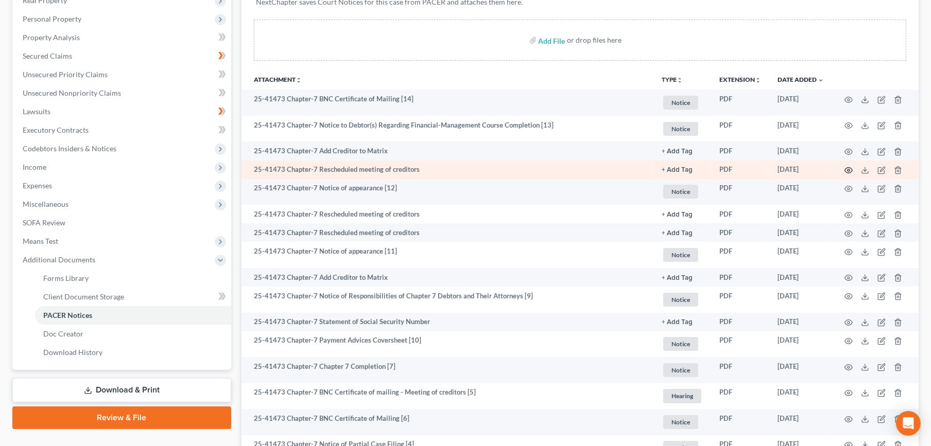
click at [845, 170] on icon "button" at bounding box center [849, 171] width 8 height 6
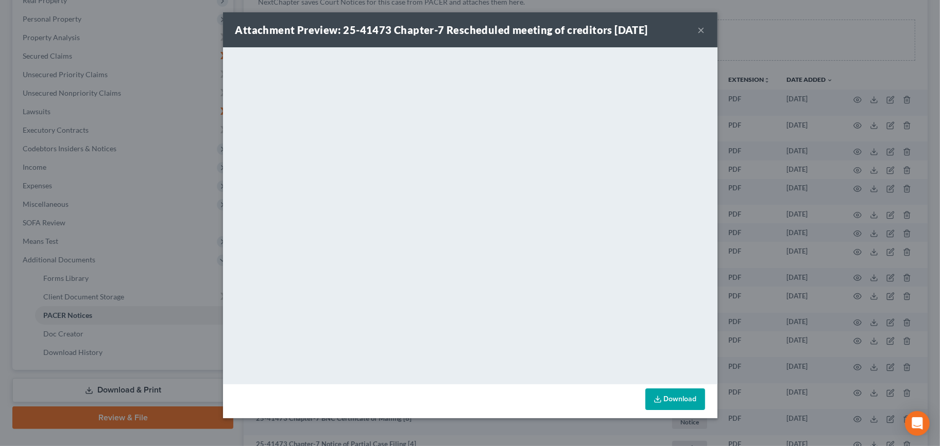
click at [701, 24] on button "×" at bounding box center [701, 30] width 7 height 12
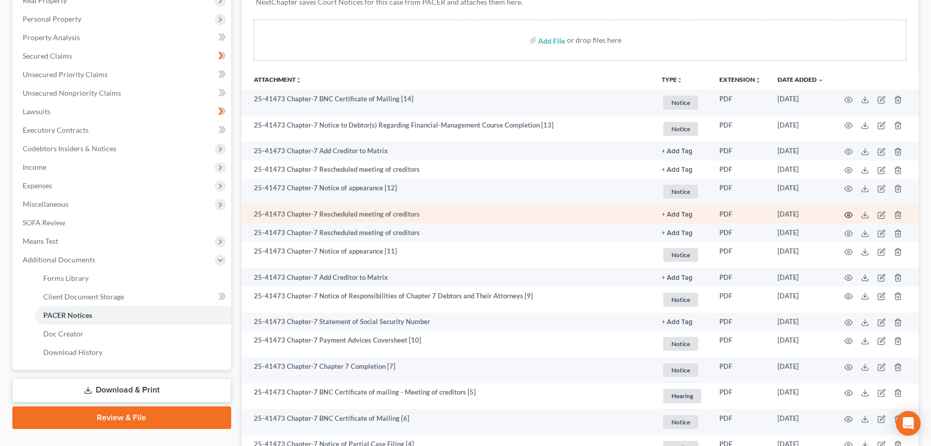
click at [850, 212] on icon "button" at bounding box center [849, 215] width 8 height 6
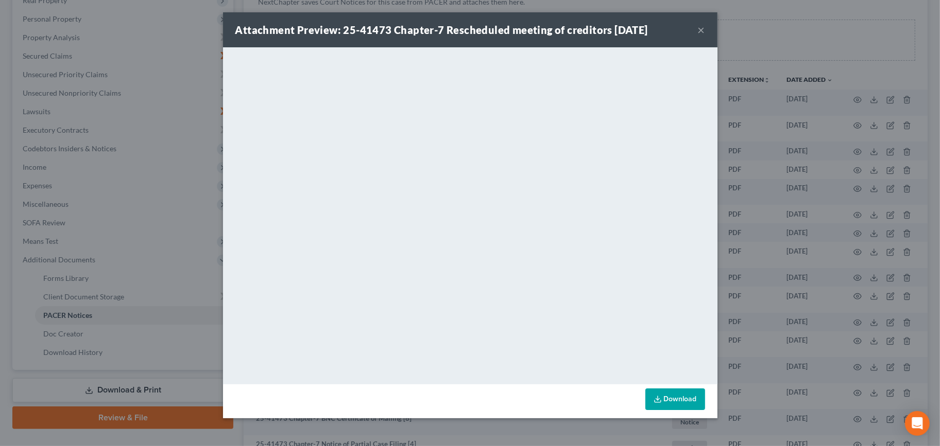
click at [699, 27] on button "×" at bounding box center [701, 30] width 7 height 12
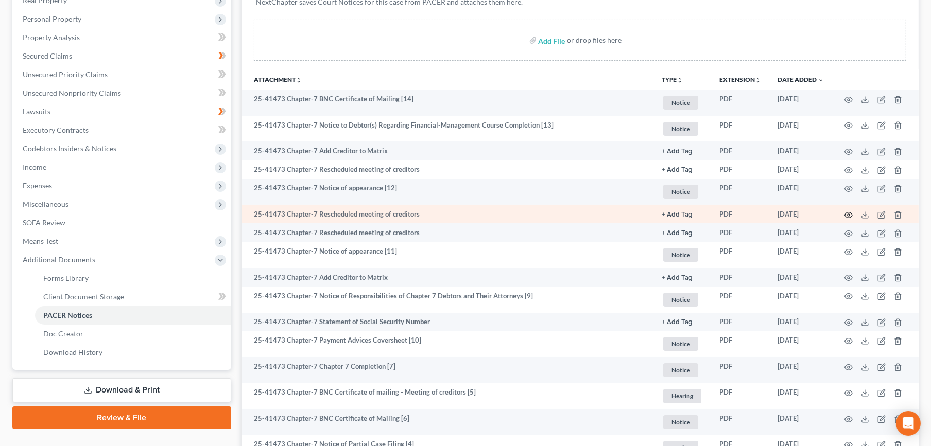
click at [847, 214] on icon "button" at bounding box center [849, 215] width 8 height 8
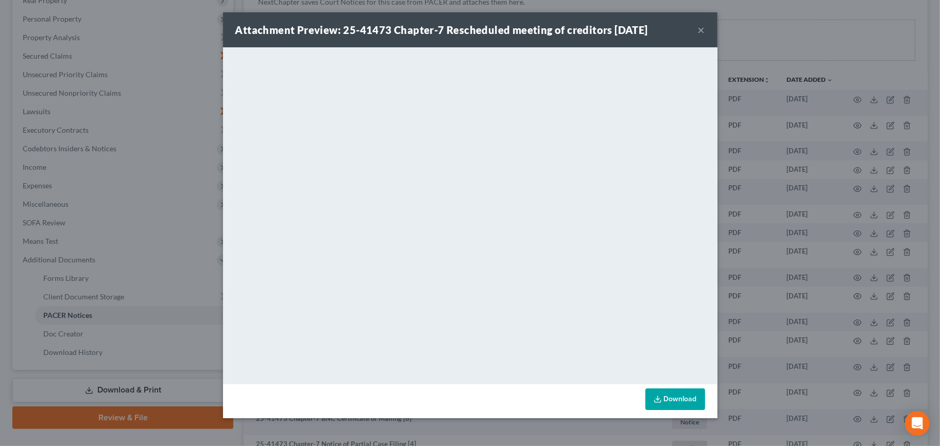
click at [702, 30] on button "×" at bounding box center [701, 30] width 7 height 12
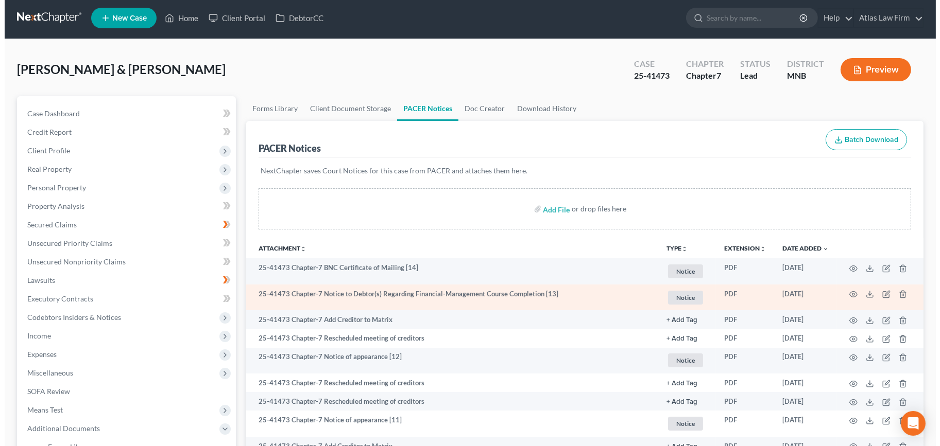
scroll to position [0, 0]
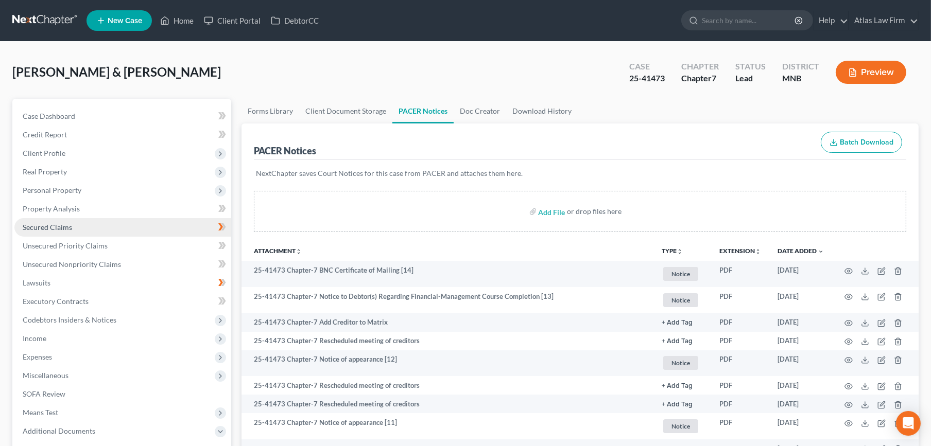
click at [76, 228] on link "Secured Claims" at bounding box center [122, 227] width 217 height 19
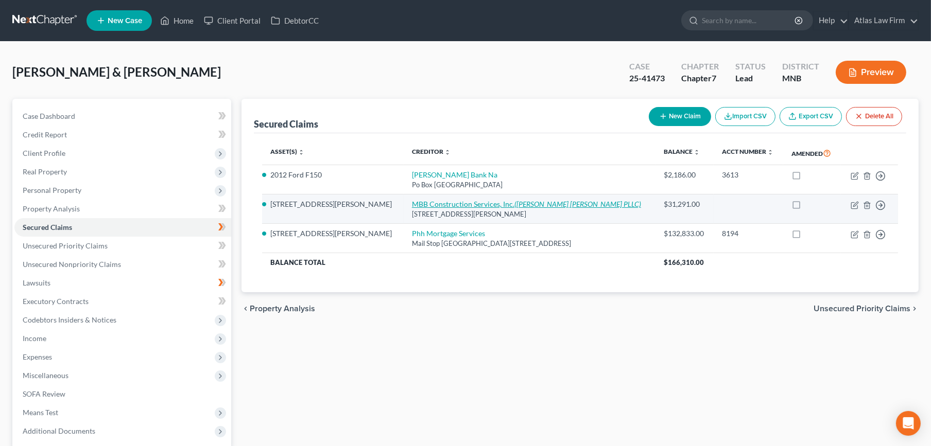
click at [439, 204] on link "MBB Construction Services, Inc. ([PERSON_NAME] [PERSON_NAME] PLLC)" at bounding box center [526, 204] width 229 height 9
select select "24"
select select "2"
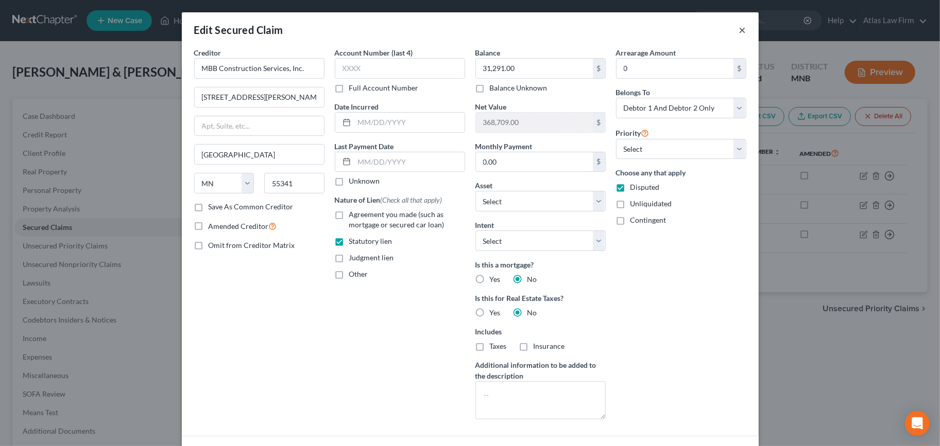
click at [739, 33] on button "×" at bounding box center [742, 30] width 7 height 12
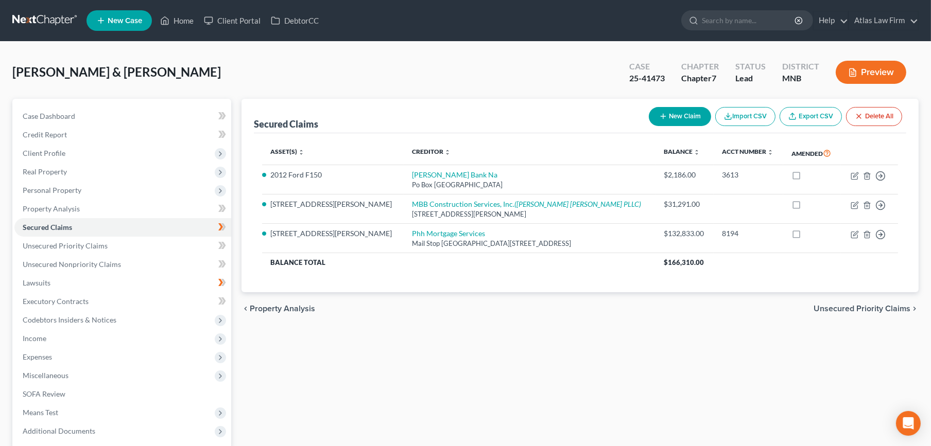
click at [857, 71] on button "Preview" at bounding box center [871, 72] width 71 height 23
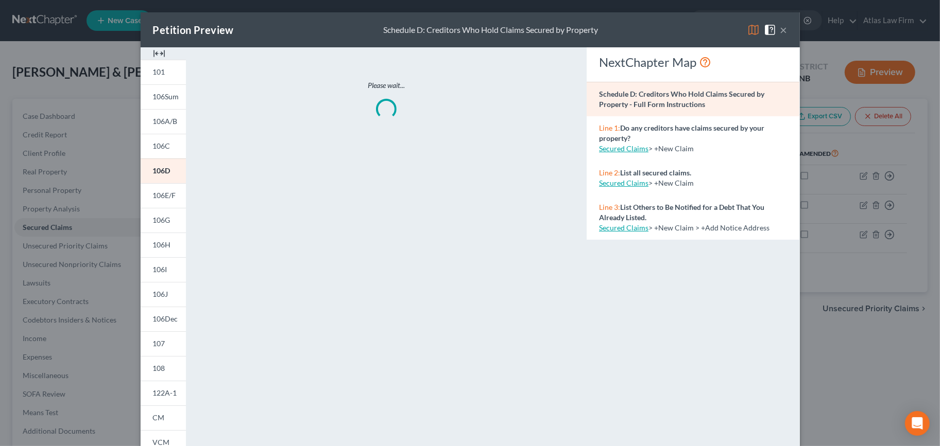
drag, startPoint x: 748, startPoint y: 24, endPoint x: 743, endPoint y: 29, distance: 6.9
click at [748, 24] on img at bounding box center [753, 30] width 12 height 12
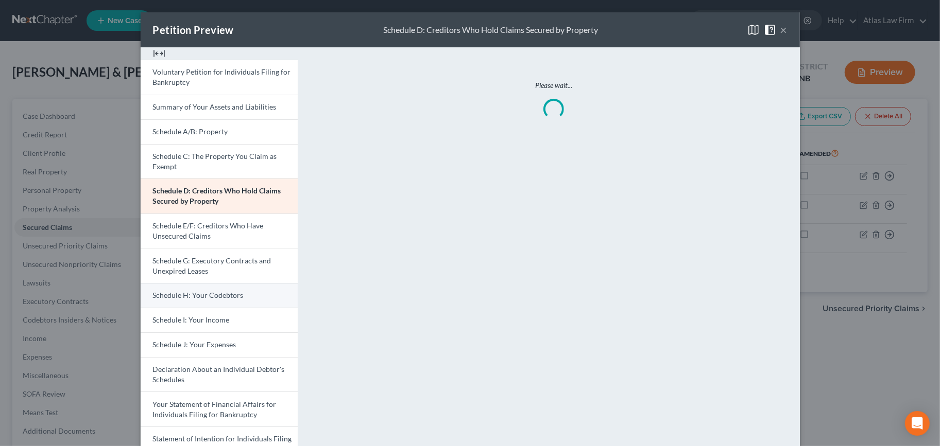
scroll to position [171, 0]
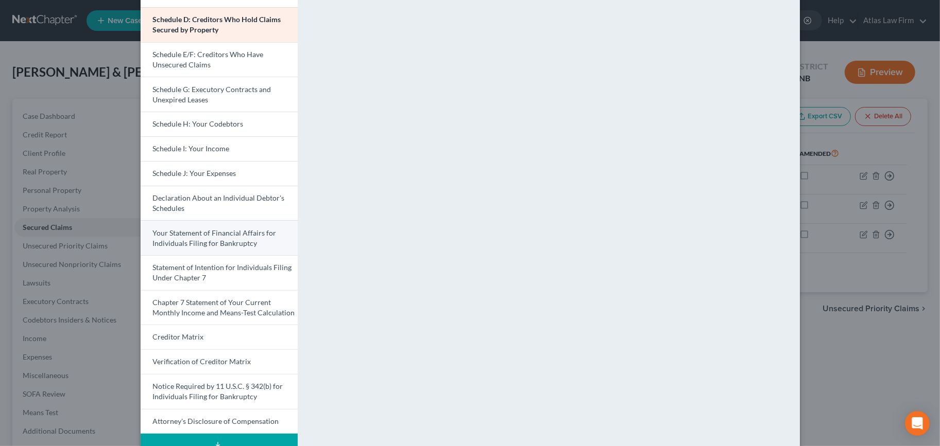
click at [218, 232] on span "Your Statement of Financial Affairs for Individuals Filing for Bankruptcy" at bounding box center [215, 238] width 124 height 19
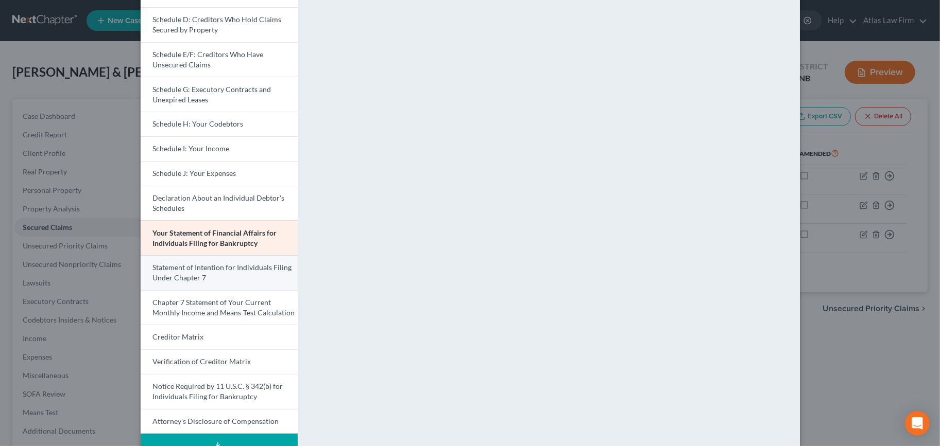
click at [222, 272] on link "Statement of Intention for Individuals Filing Under Chapter 7" at bounding box center [219, 272] width 157 height 35
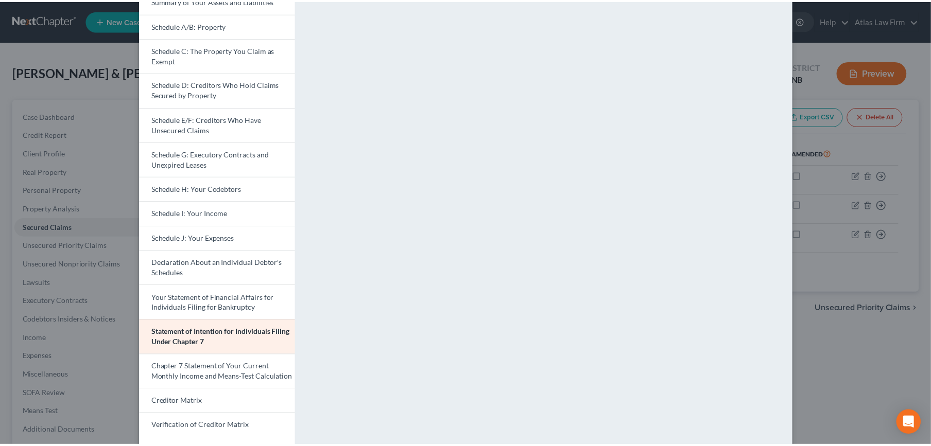
scroll to position [0, 0]
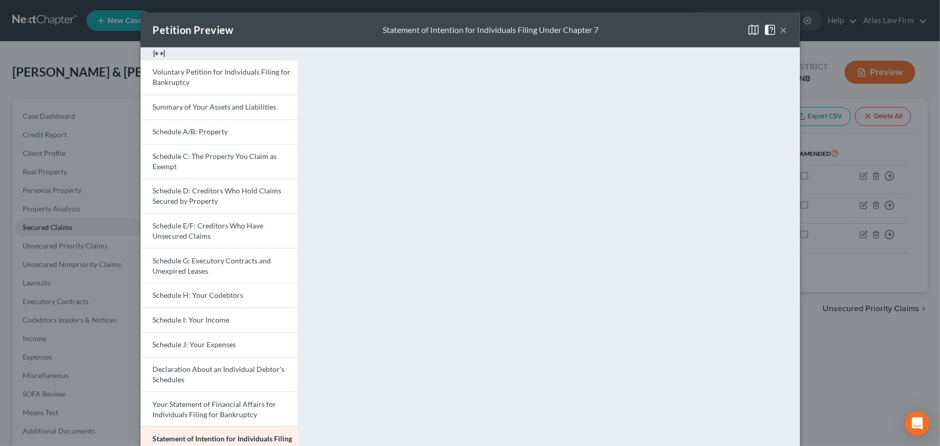
click at [780, 32] on button "×" at bounding box center [783, 30] width 7 height 12
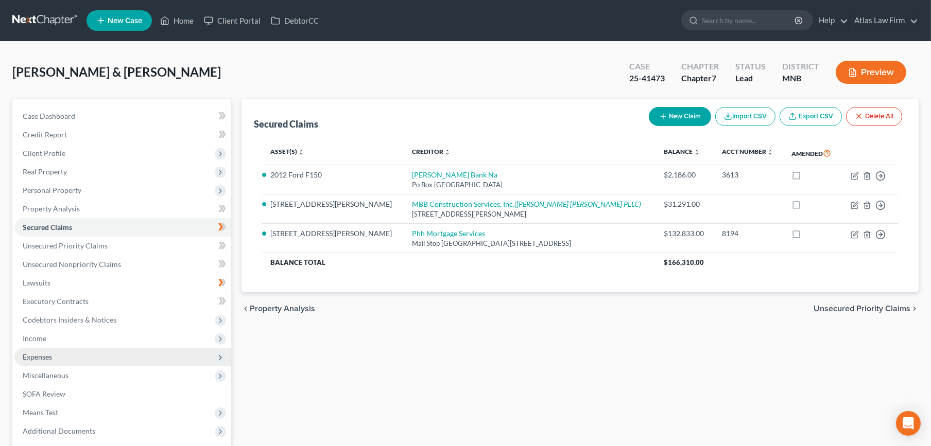
scroll to position [99, 0]
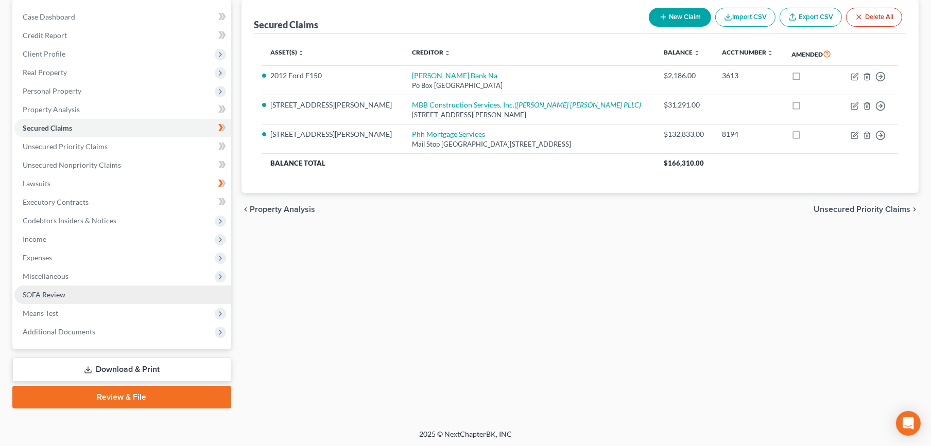
click at [59, 296] on span "SOFA Review" at bounding box center [44, 294] width 43 height 9
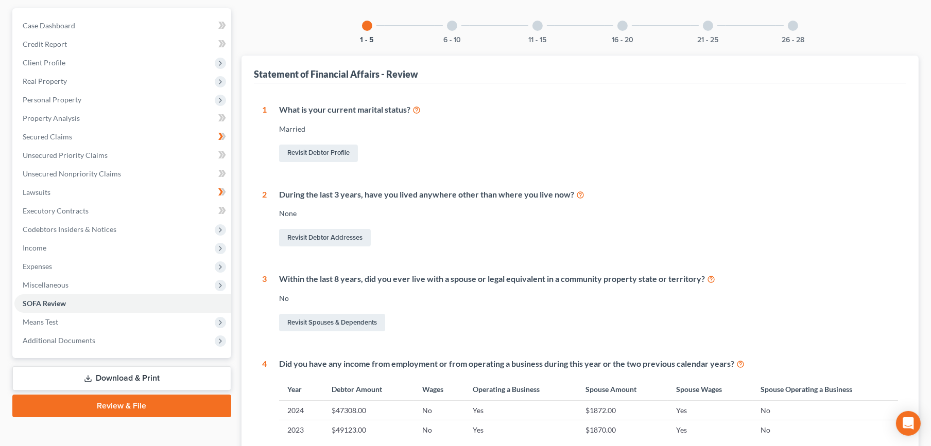
scroll to position [21, 0]
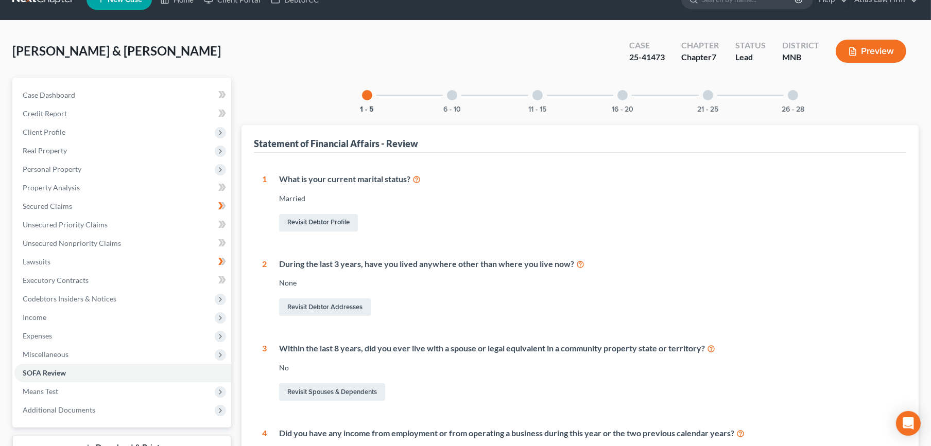
click at [443, 97] on div "6 - 10" at bounding box center [452, 95] width 35 height 35
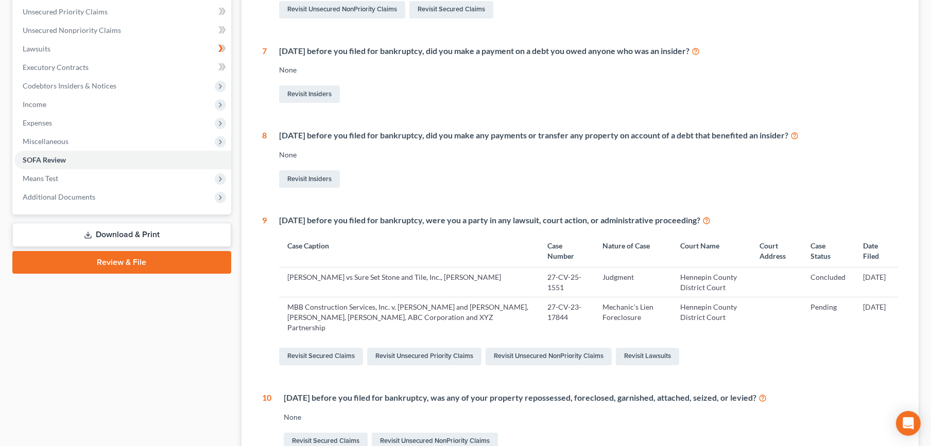
scroll to position [250, 0]
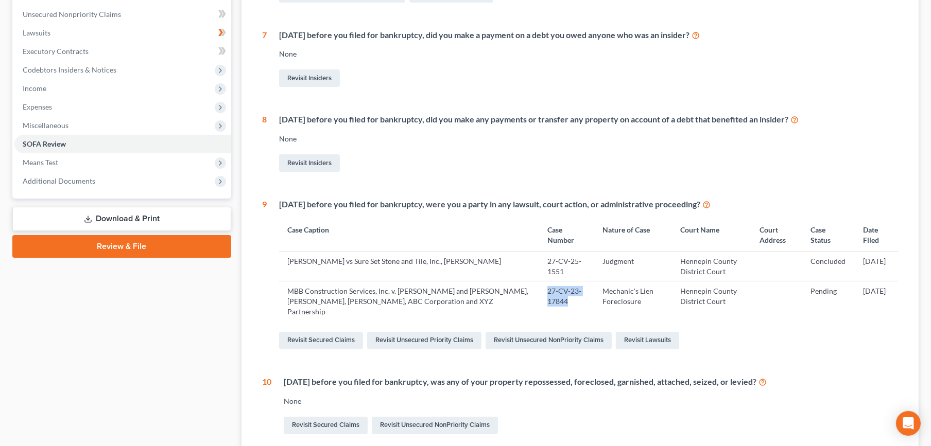
drag, startPoint x: 524, startPoint y: 290, endPoint x: 549, endPoint y: 303, distance: 27.9
click at [549, 303] on td "27-CV-23-17844" at bounding box center [566, 302] width 55 height 40
copy td "27-CV-23-17844"
